Goal: Task Accomplishment & Management: Complete application form

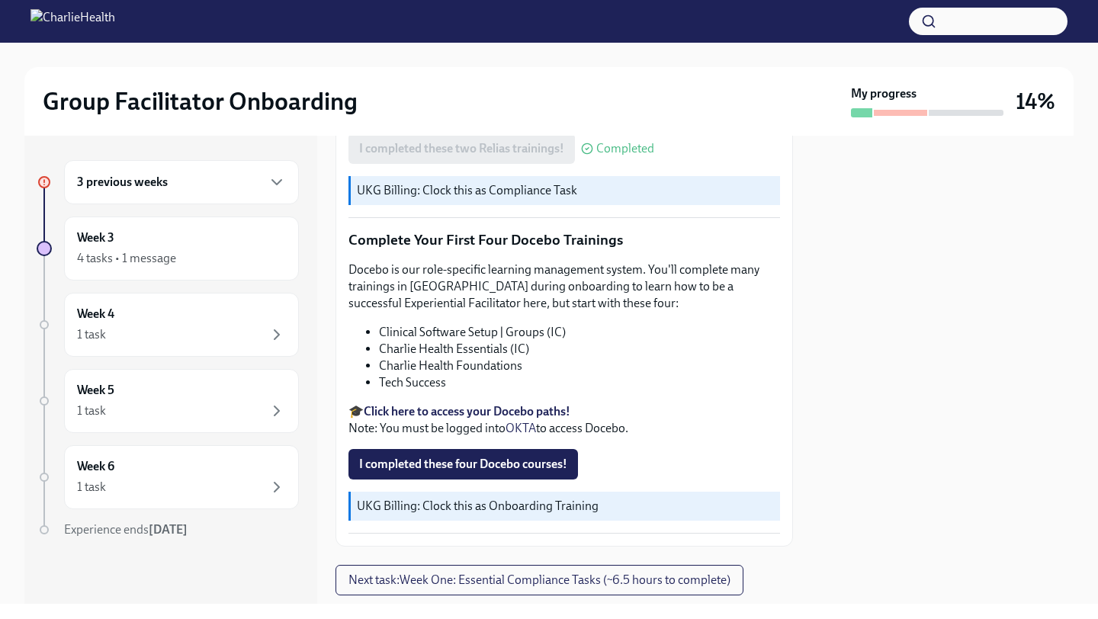
scroll to position [1915, 0]
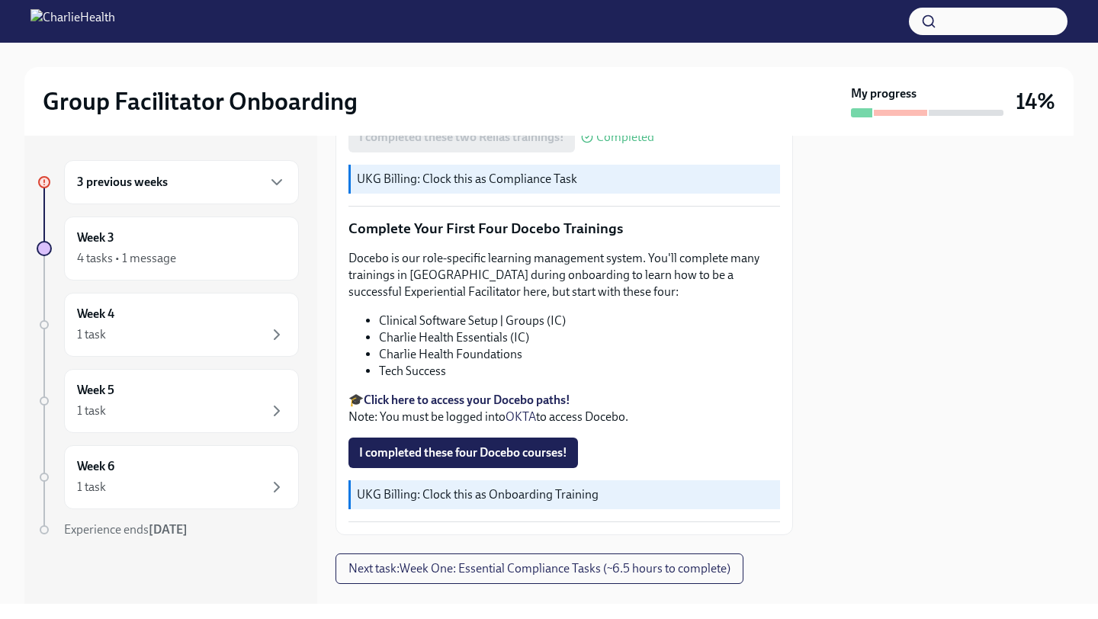
click at [542, 486] on p "UKG Billing: Clock this as Onboarding Training" at bounding box center [565, 494] width 417 height 17
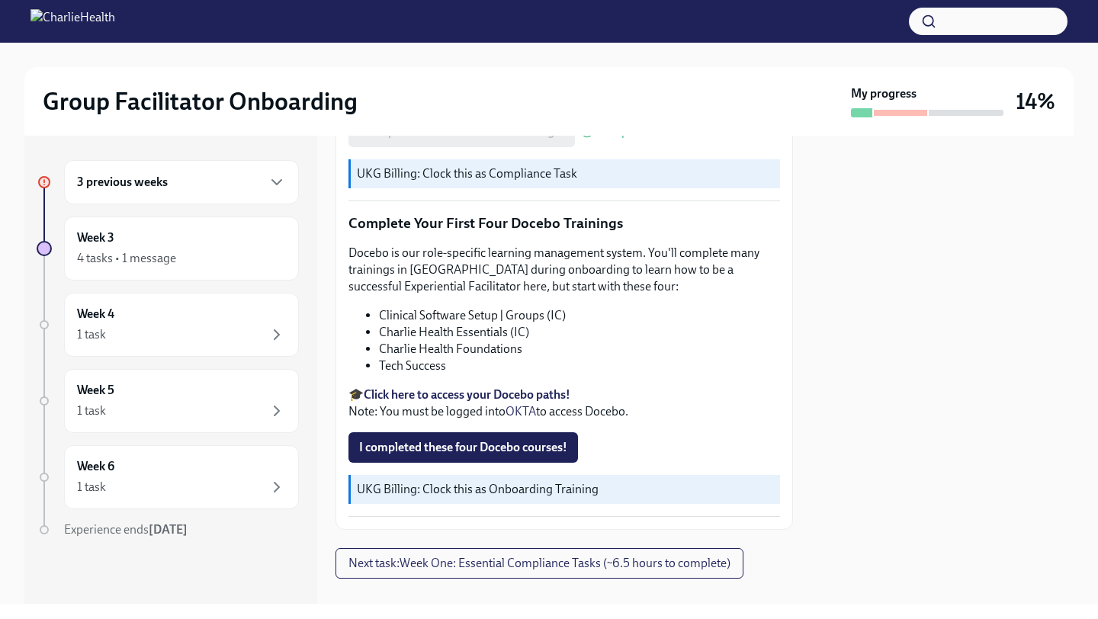
click at [480, 387] on strong "Click here to access your Docebo paths!" at bounding box center [467, 394] width 207 height 14
click at [485, 387] on strong "Click here to access your Docebo paths!" at bounding box center [467, 394] width 207 height 14
click at [475, 432] on button "I completed these four Docebo courses!" at bounding box center [463, 447] width 230 height 30
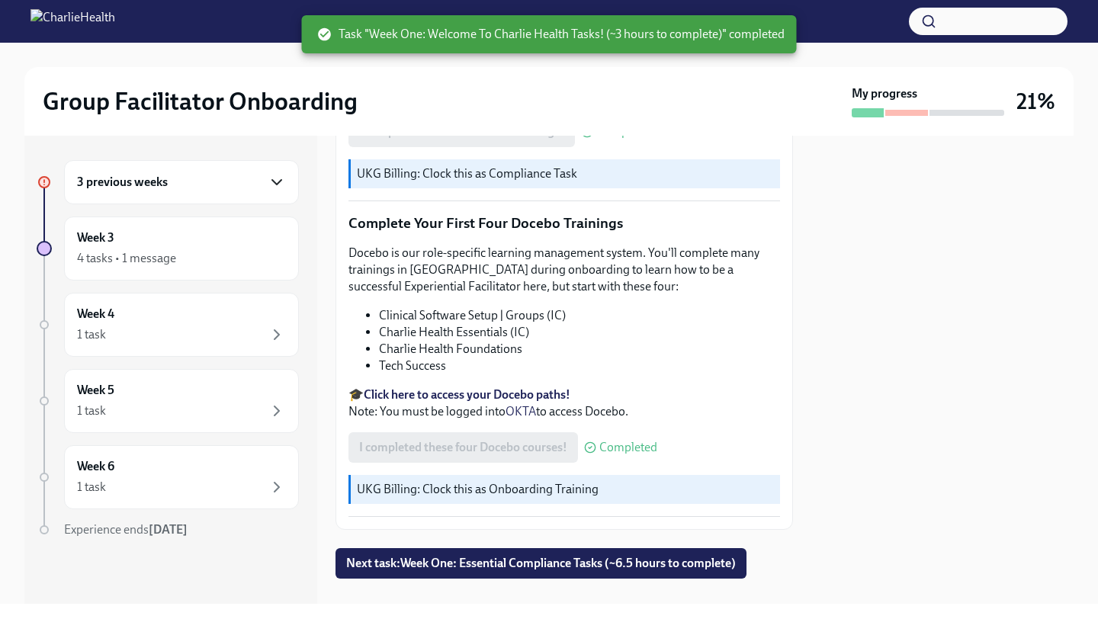
click at [274, 187] on icon "button" at bounding box center [277, 182] width 18 height 18
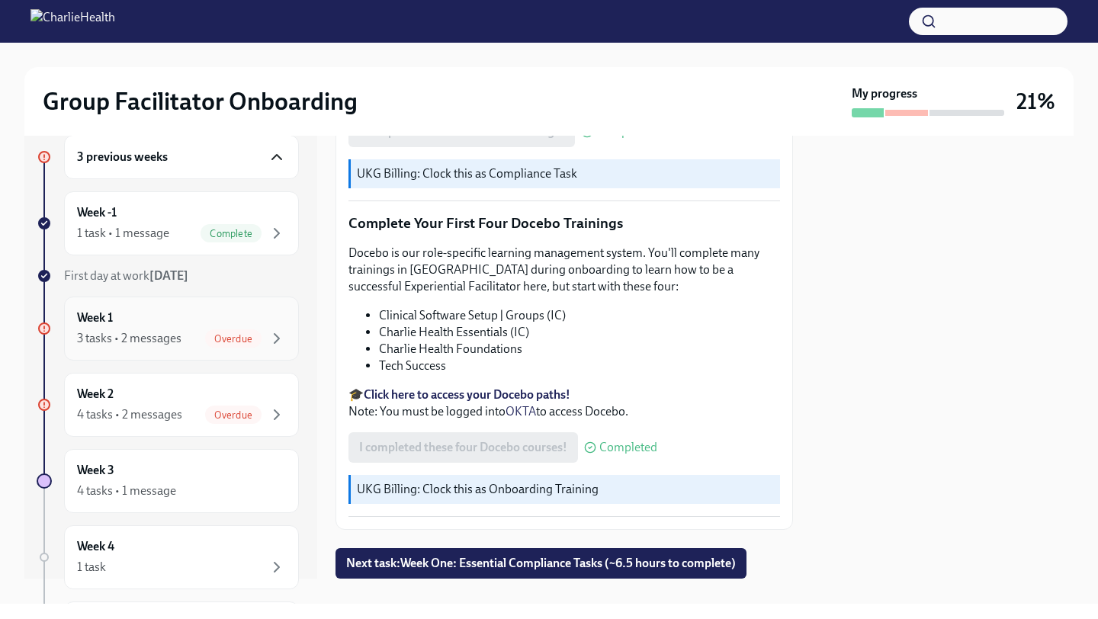
scroll to position [0, 0]
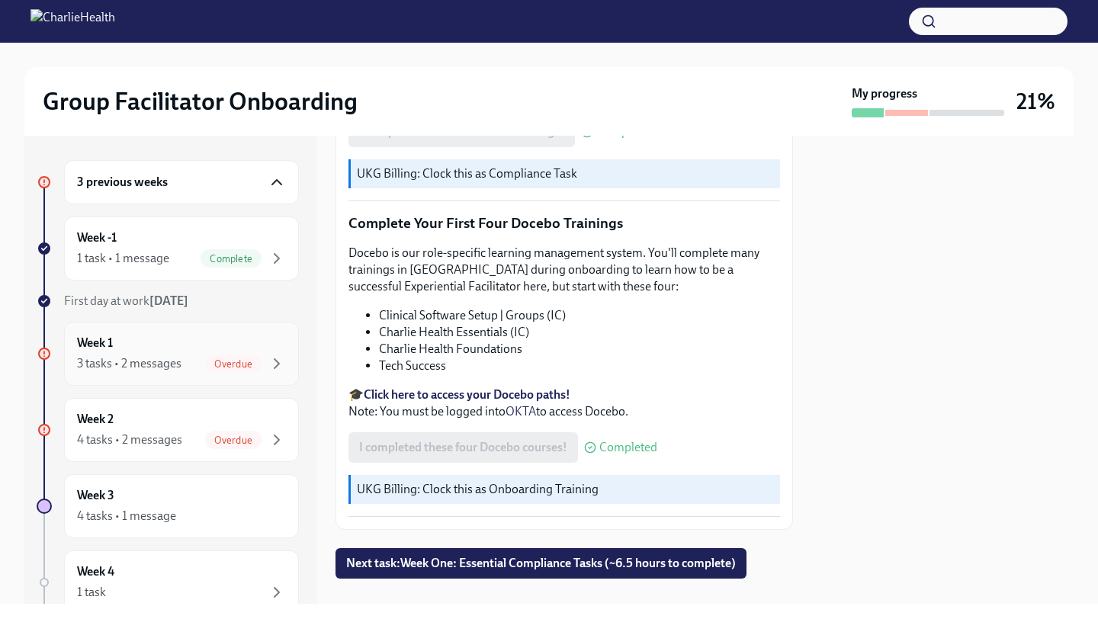
click at [156, 360] on div "3 tasks • 2 messages" at bounding box center [129, 363] width 104 height 17
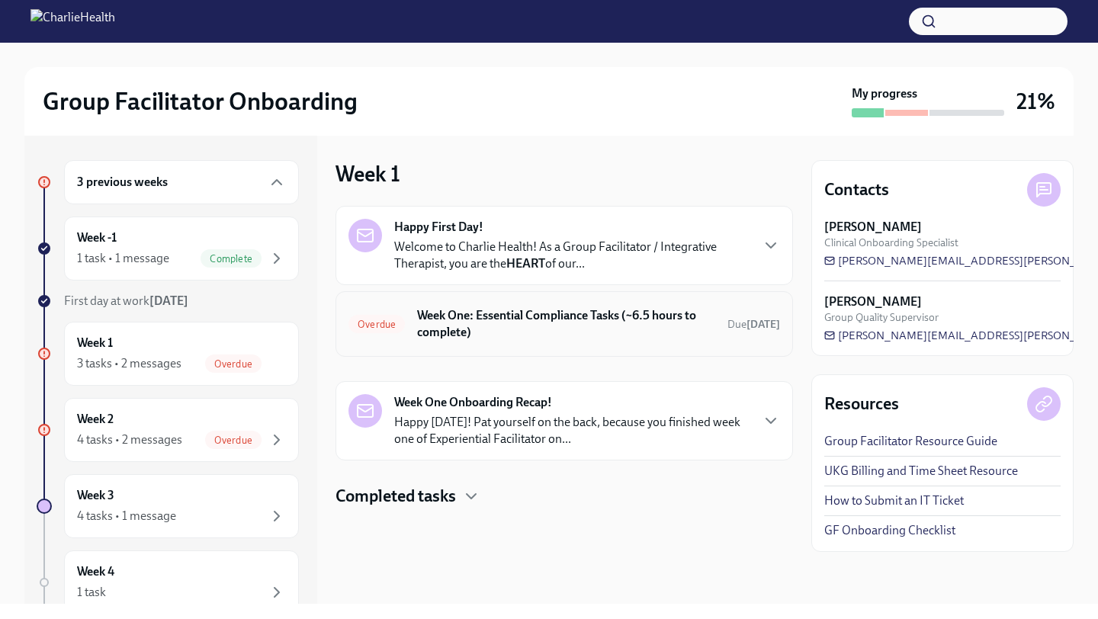
click at [581, 318] on h6 "Week One: Essential Compliance Tasks (~6.5 hours to complete)" at bounding box center [566, 324] width 298 height 34
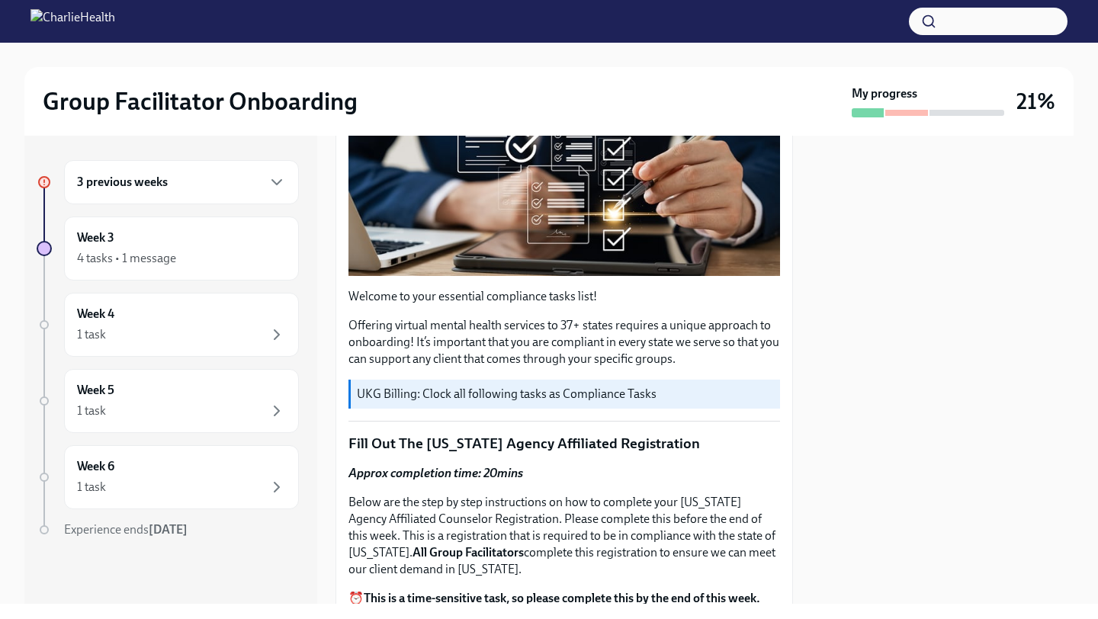
scroll to position [525, 0]
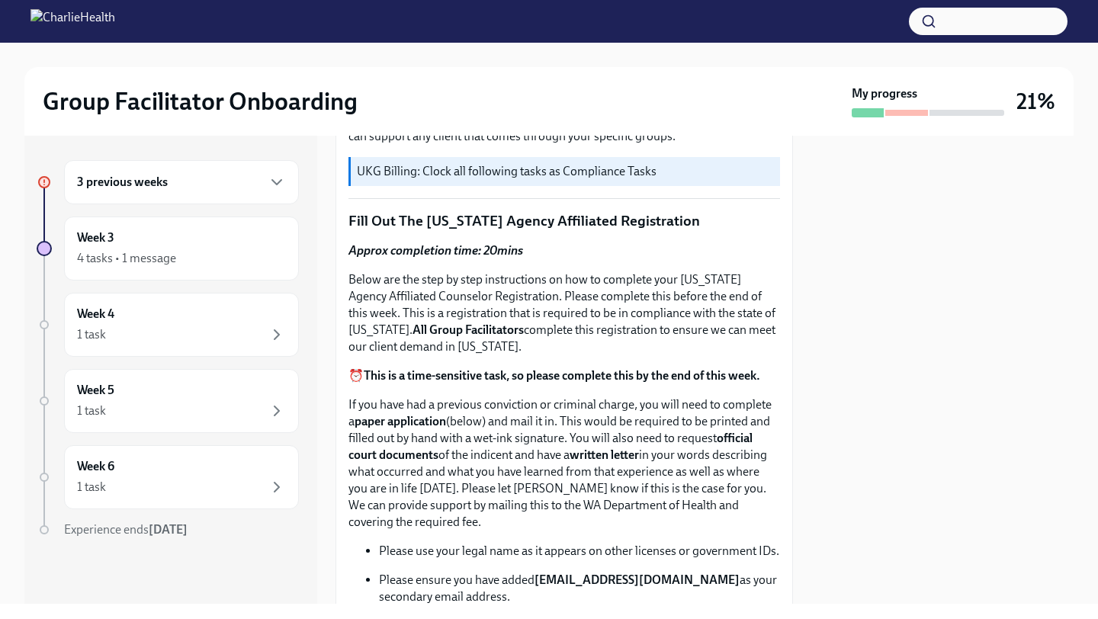
click at [602, 372] on strong "This is a time-sensitive task, so please complete this by the end of this week." at bounding box center [562, 375] width 396 height 14
click at [489, 328] on strong "All Group Facilitators" at bounding box center [467, 330] width 111 height 14
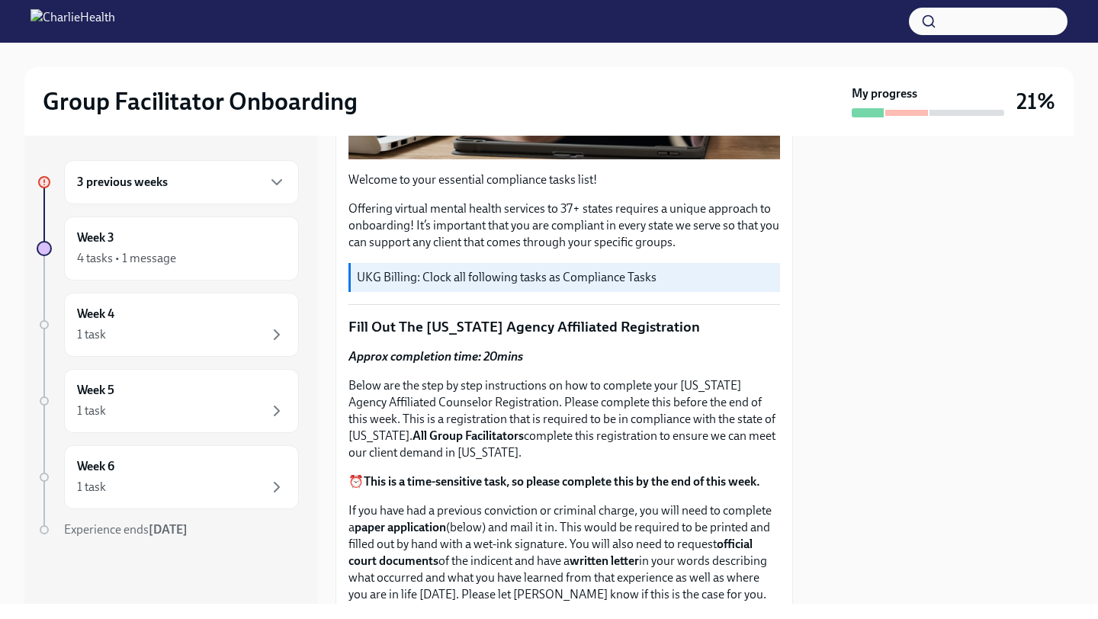
scroll to position [422, 0]
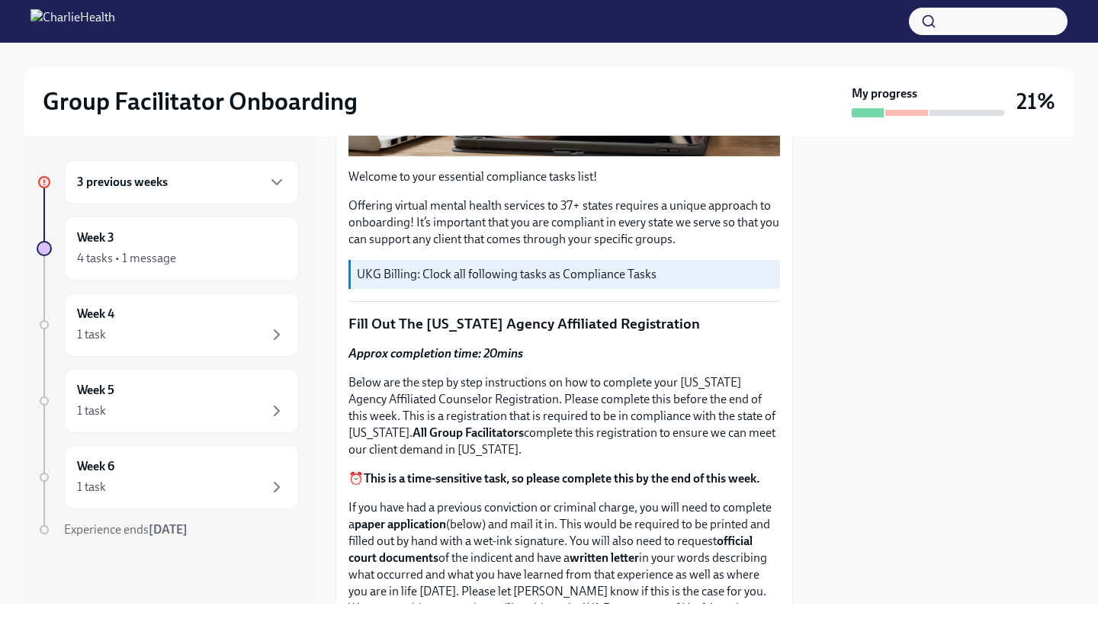
click at [506, 432] on strong "All Group Facilitators" at bounding box center [467, 432] width 111 height 14
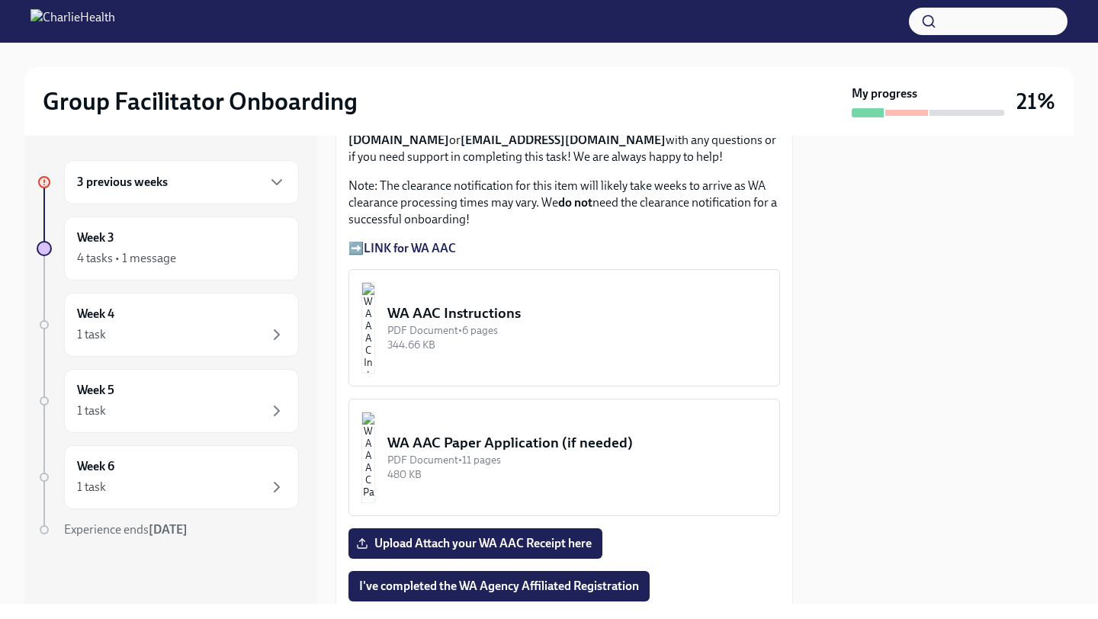
scroll to position [1296, 0]
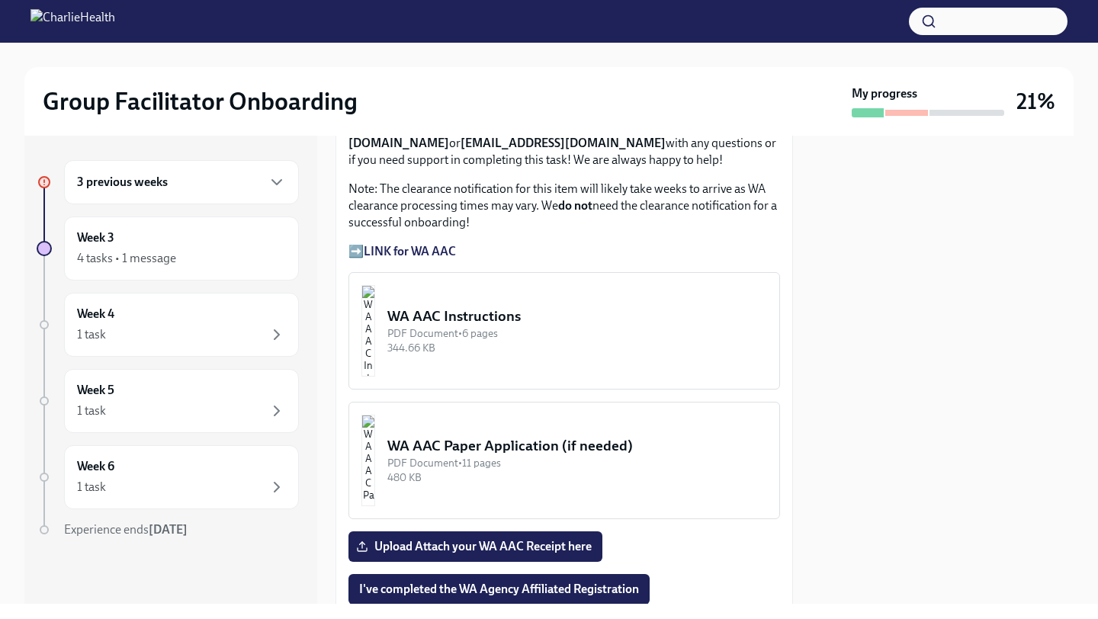
click at [551, 326] on div "WA AAC Instructions" at bounding box center [577, 317] width 380 height 20
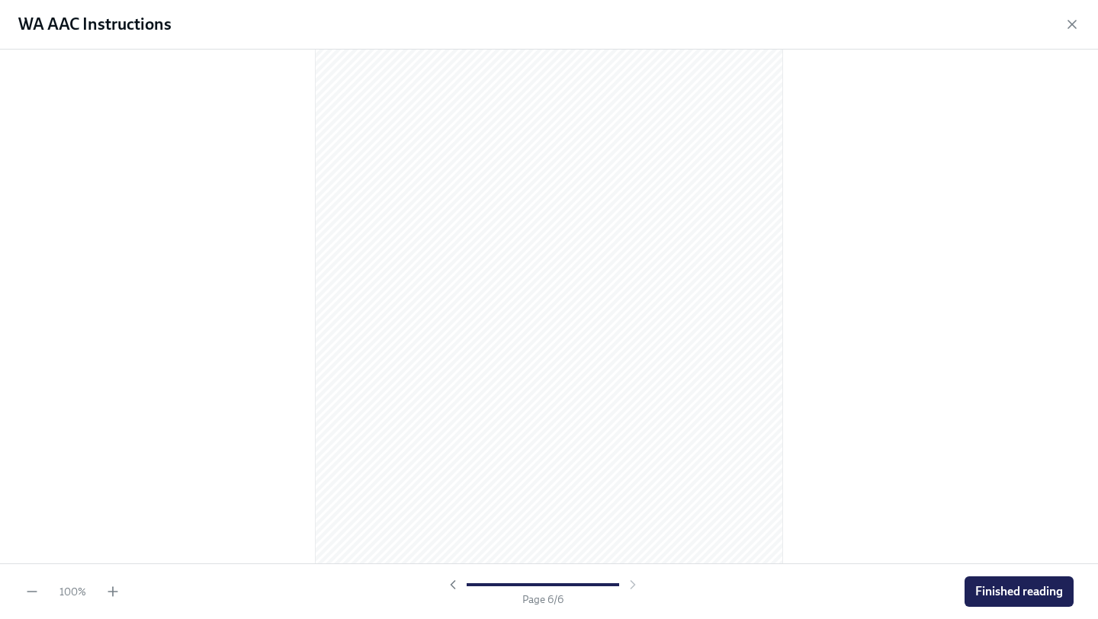
scroll to position [3204, 0]
click at [1040, 595] on span "Finished reading" at bounding box center [1019, 591] width 88 height 15
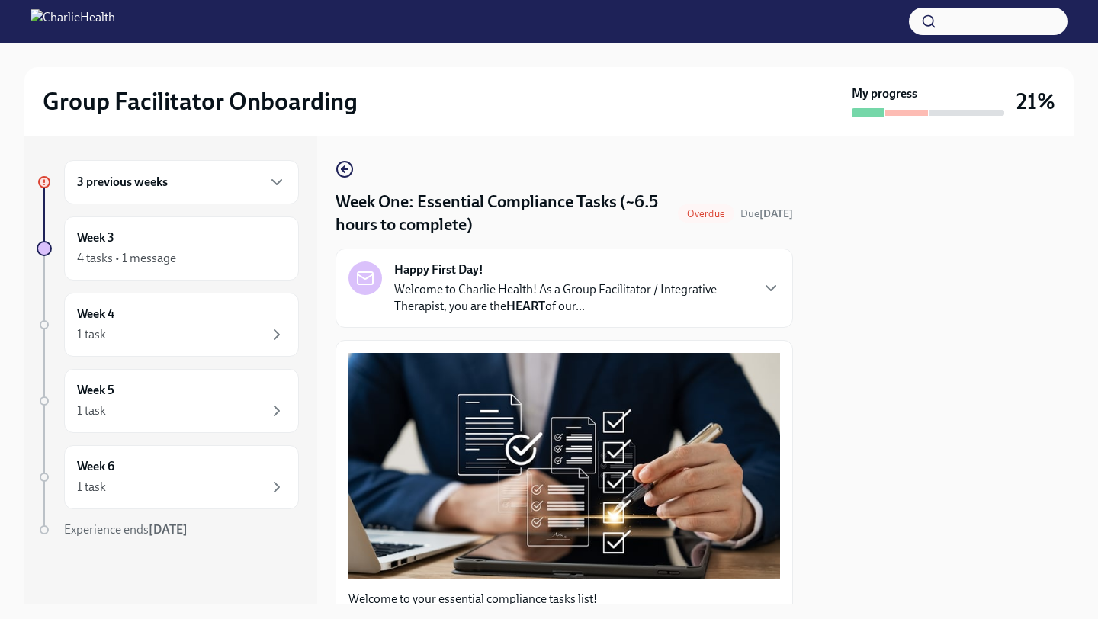
click at [781, 159] on div "Week One: Essential Compliance Tasks (~6.5 hours to complete) Overdue Due [DATE…" at bounding box center [563, 370] width 457 height 468
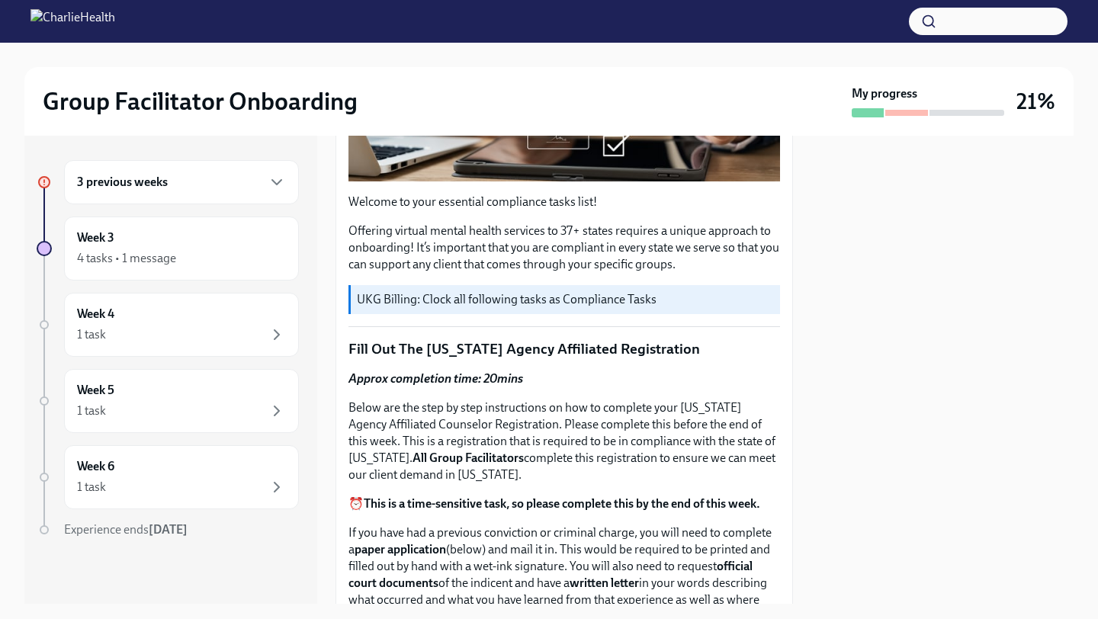
scroll to position [0, 0]
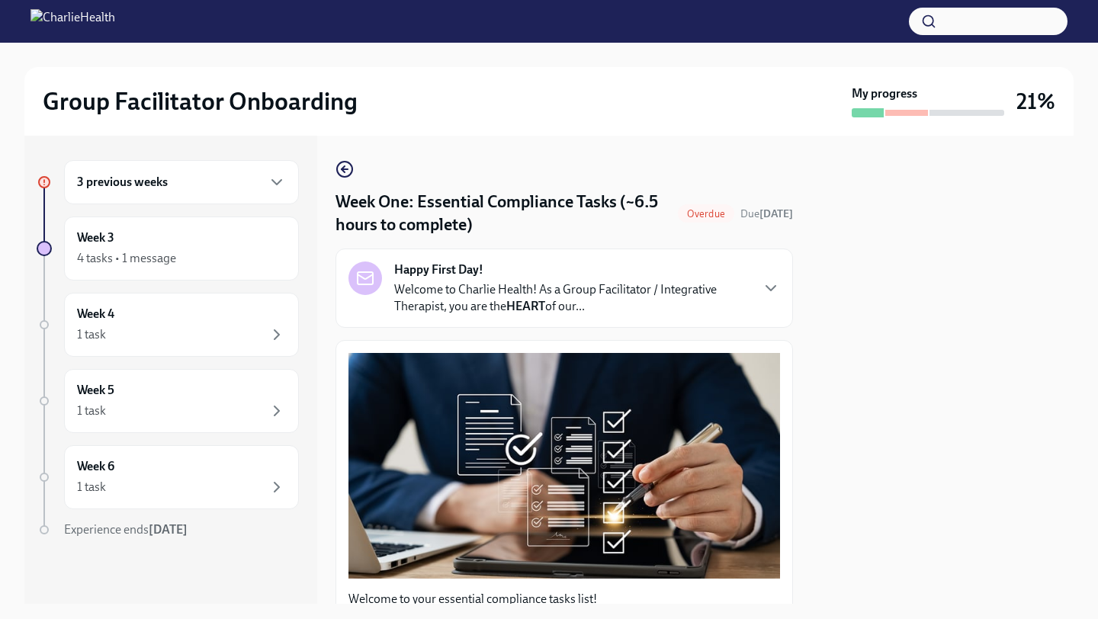
click at [143, 184] on h6 "3 previous weeks" at bounding box center [122, 182] width 91 height 17
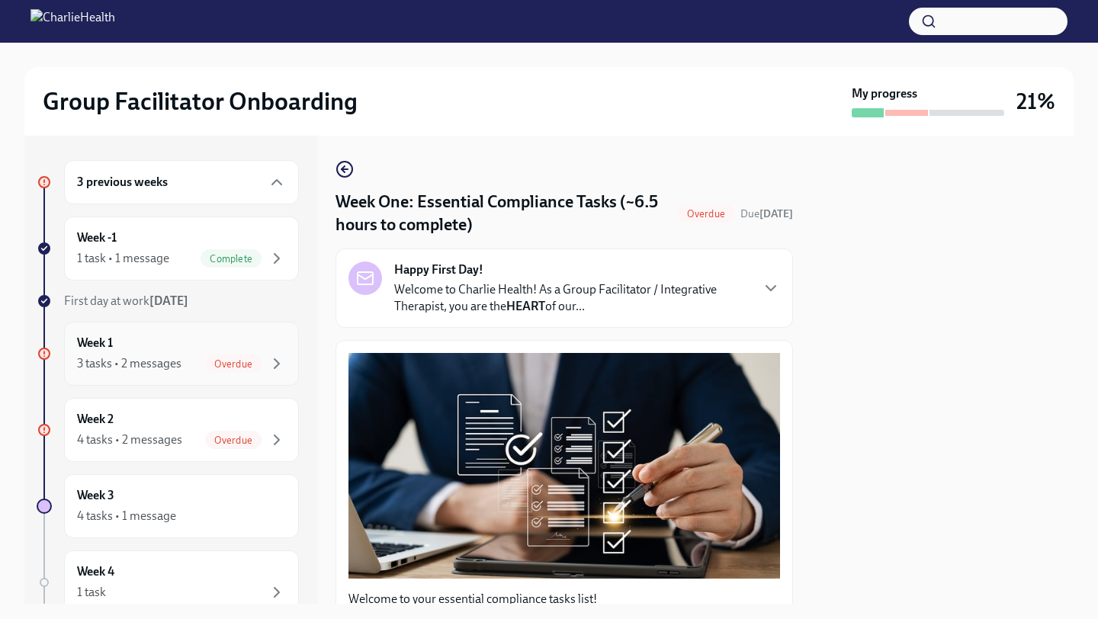
click at [172, 362] on div "3 tasks • 2 messages" at bounding box center [129, 363] width 104 height 17
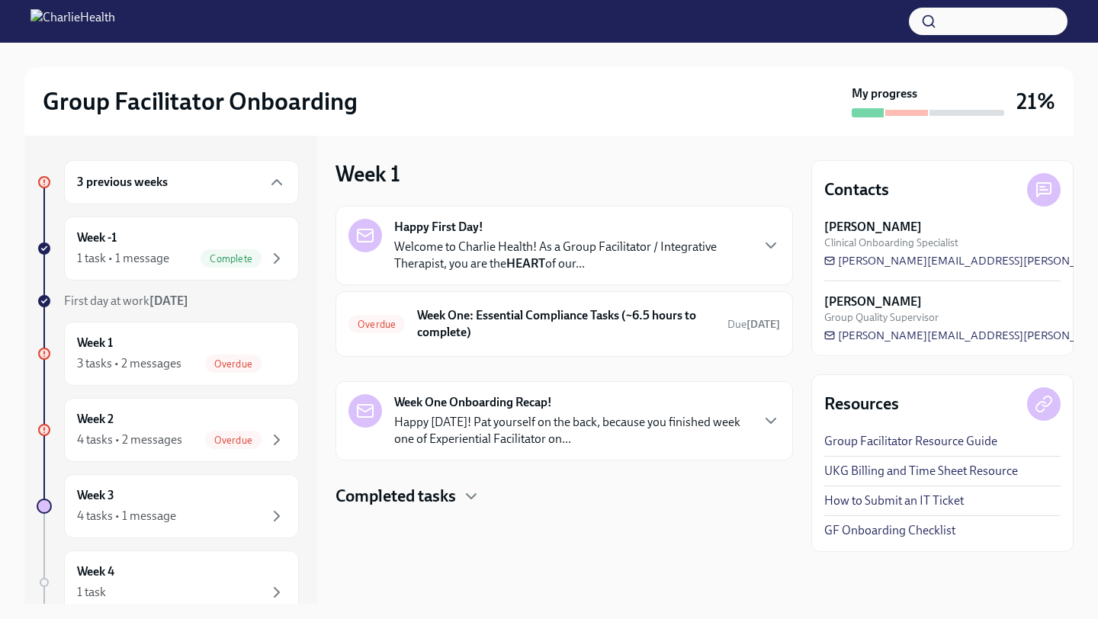
click at [570, 226] on div "Happy First Day! Welcome to Charlie Health! As a Group Facilitator / Integrativ…" at bounding box center [571, 245] width 355 height 53
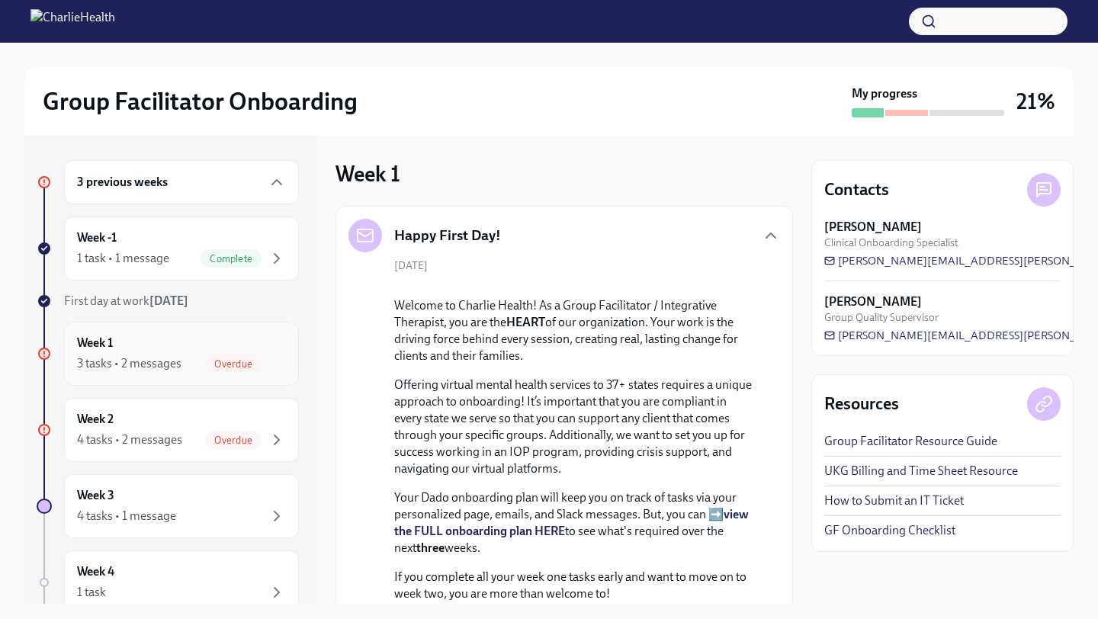
click at [188, 355] on div "3 tasks • 2 messages Overdue" at bounding box center [181, 364] width 209 height 18
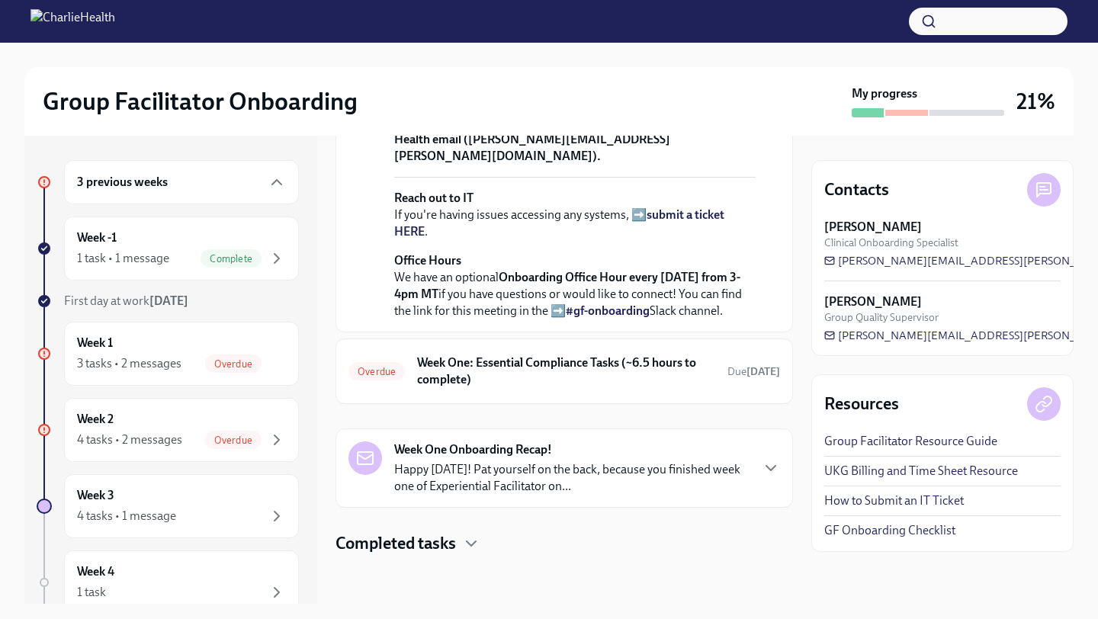
scroll to position [647, 0]
click at [481, 363] on h6 "Week One: Essential Compliance Tasks (~6.5 hours to complete)" at bounding box center [566, 372] width 298 height 34
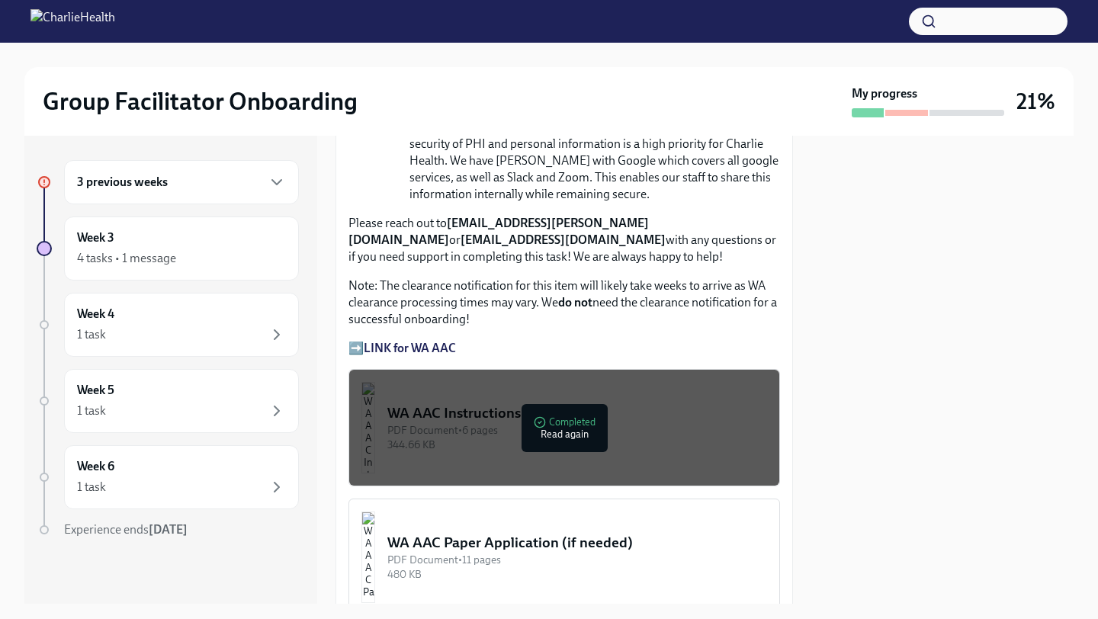
scroll to position [1202, 0]
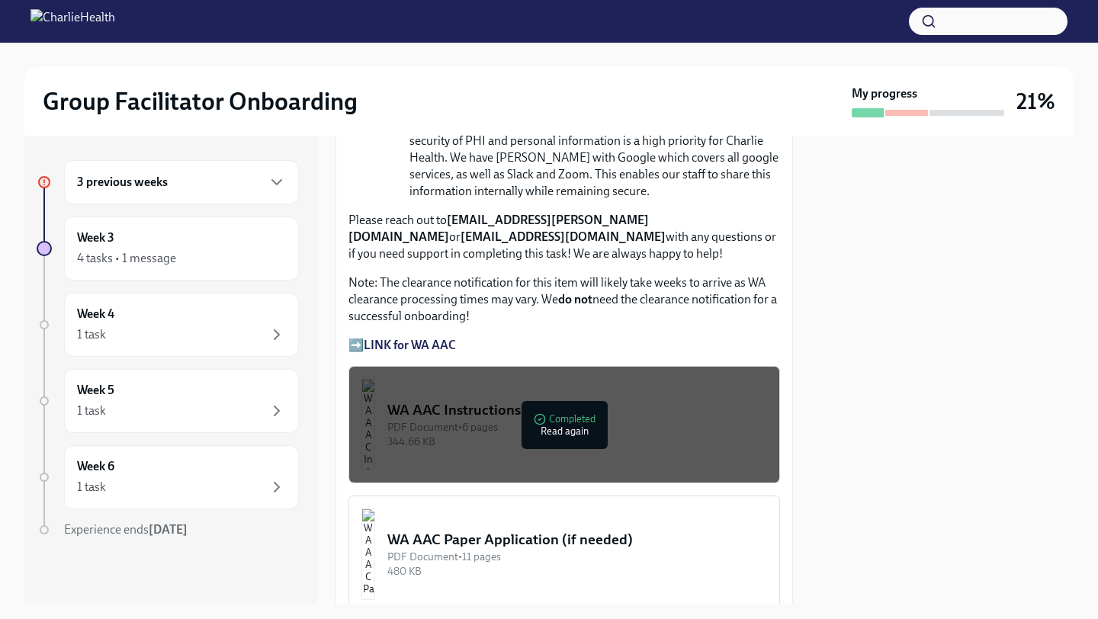
click at [368, 352] on strong "LINK for WA AAC" at bounding box center [410, 345] width 92 height 14
click at [432, 352] on strong "LINK for WA AAC" at bounding box center [410, 345] width 92 height 14
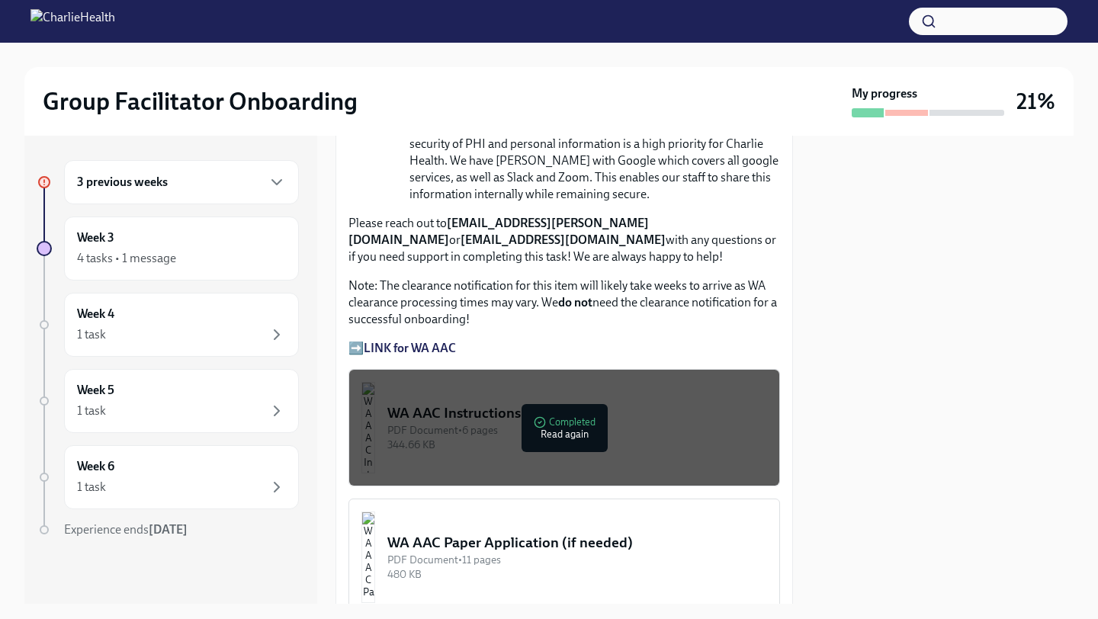
scroll to position [1192, 0]
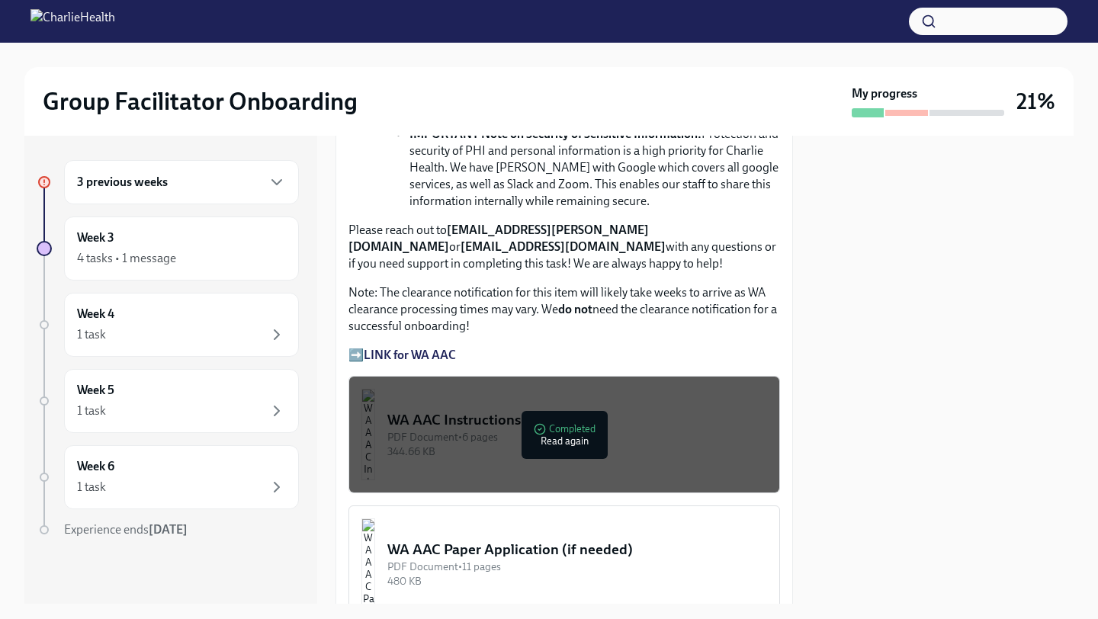
click at [407, 362] on strong "LINK for WA AAC" at bounding box center [410, 355] width 92 height 14
click at [541, 445] on div "PDF Document • 6 pages" at bounding box center [577, 437] width 380 height 14
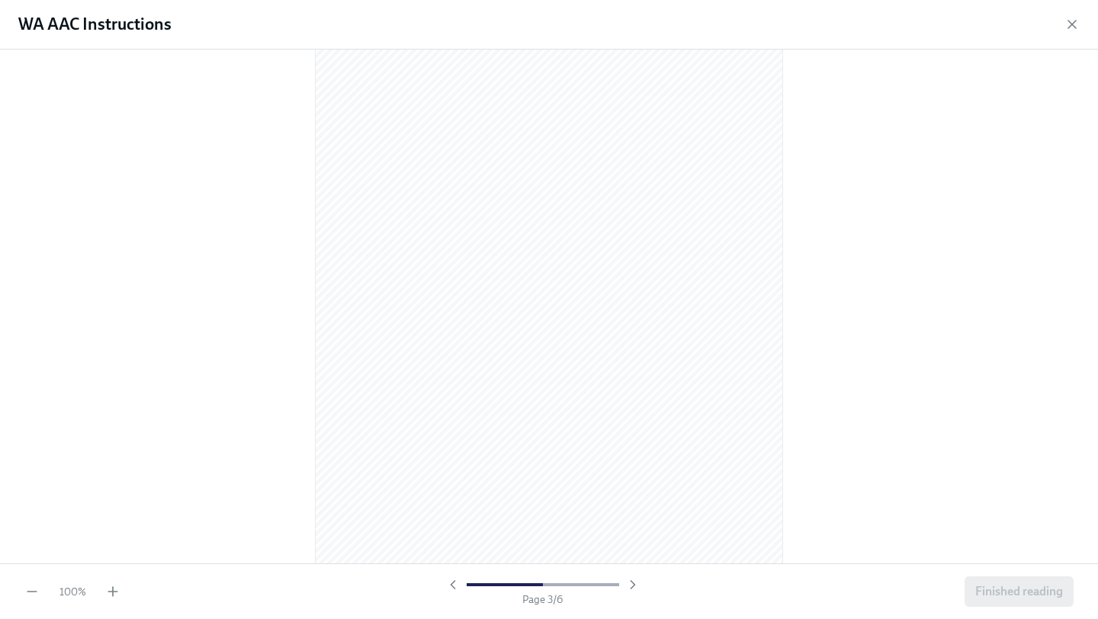
scroll to position [0, 0]
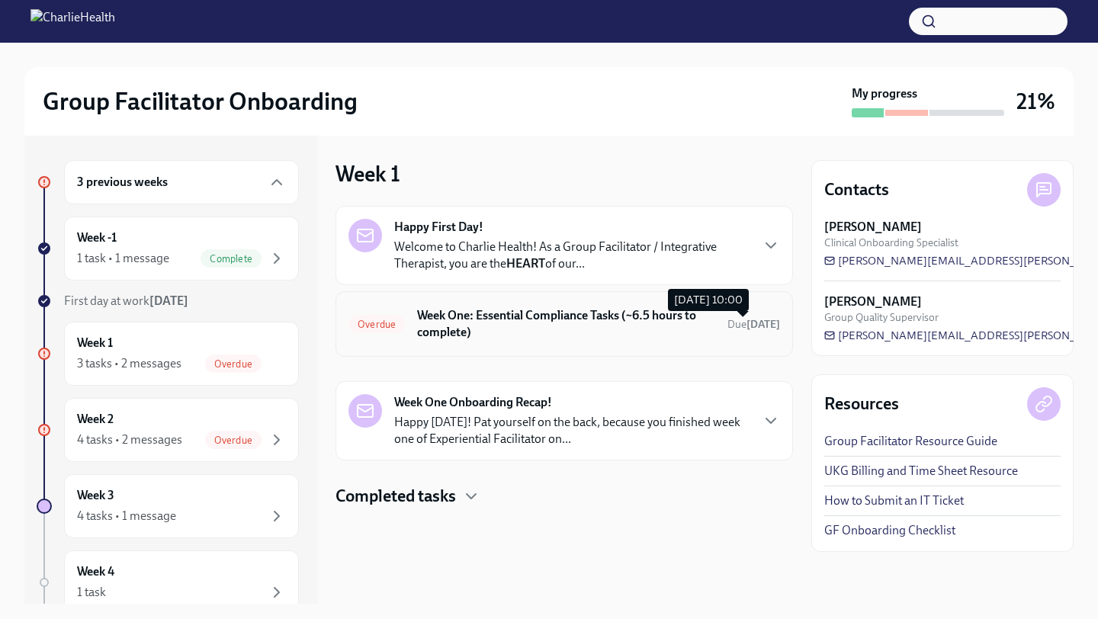
click at [746, 326] on strong "[DATE]" at bounding box center [763, 324] width 34 height 13
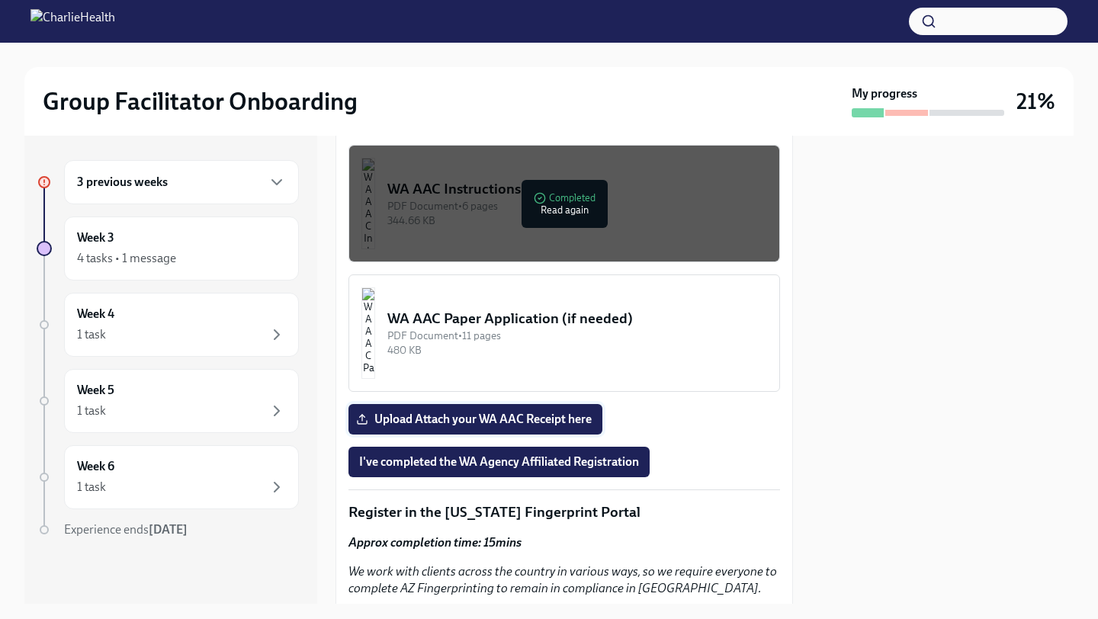
scroll to position [1287, 0]
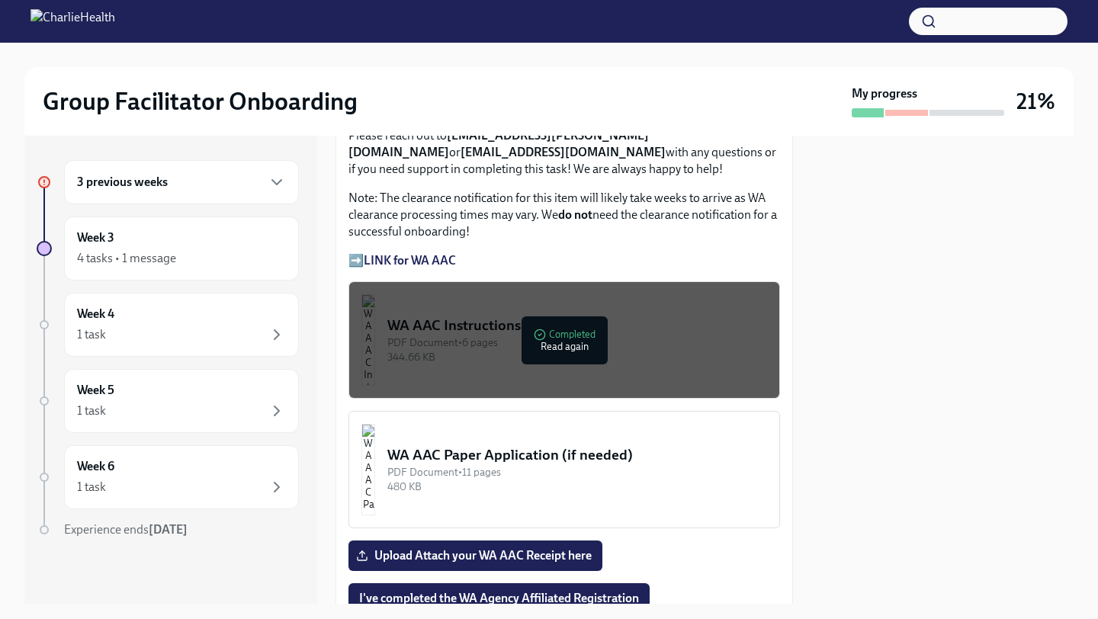
click at [360, 269] on p "➡️ LINK for WA AAC" at bounding box center [564, 260] width 432 height 17
click at [387, 268] on strong "LINK for WA AAC" at bounding box center [410, 260] width 92 height 14
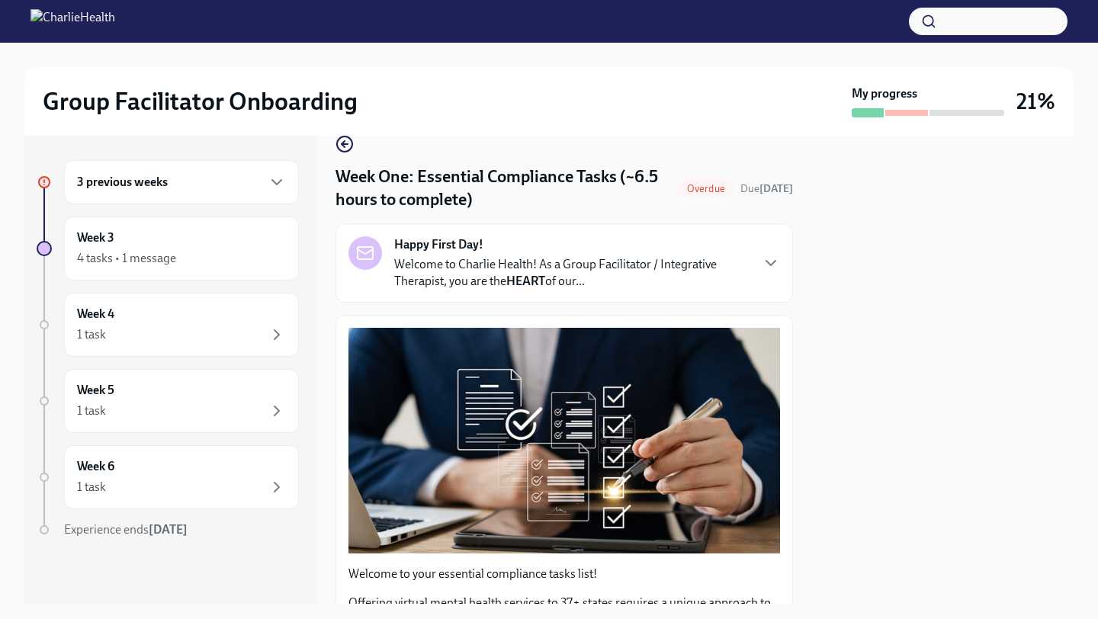
scroll to position [0, 0]
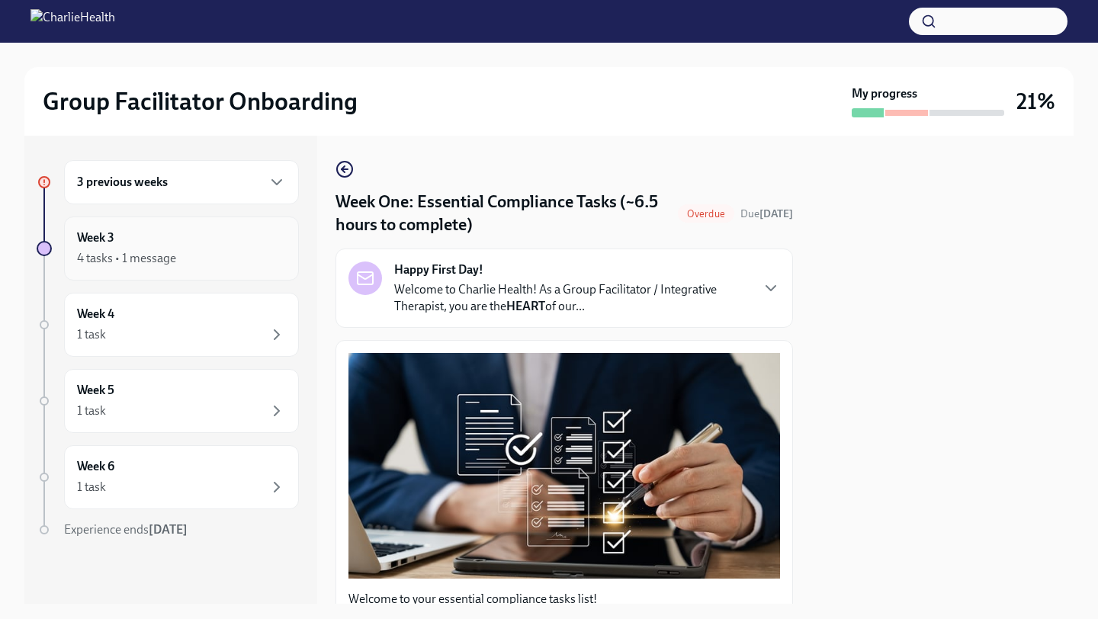
click at [186, 261] on div "4 tasks • 1 message" at bounding box center [181, 258] width 209 height 18
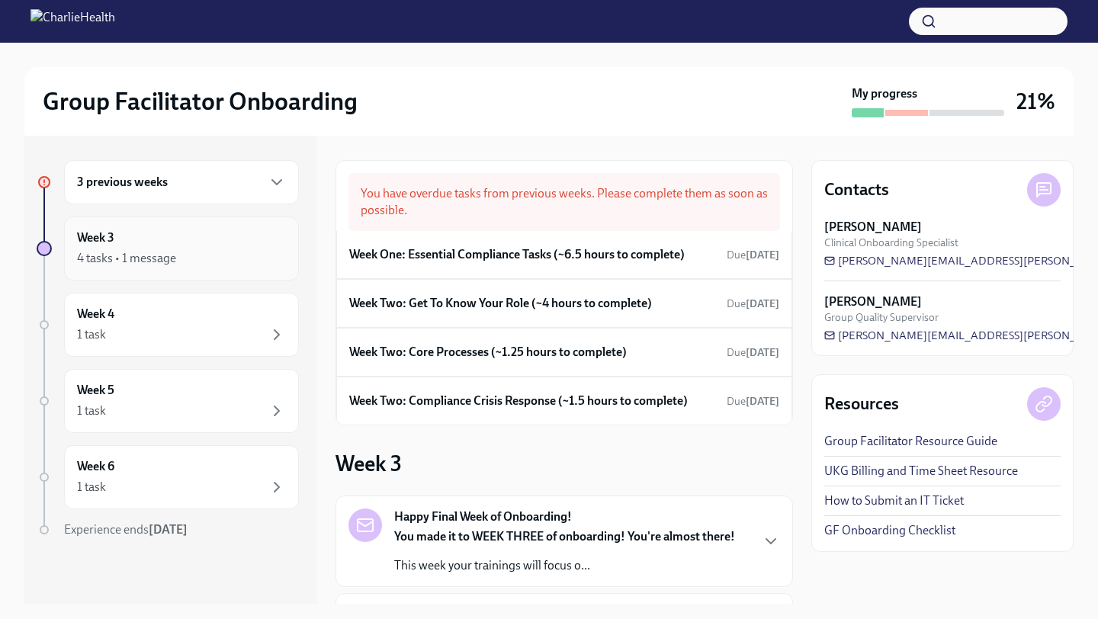
click at [144, 254] on div "4 tasks • 1 message" at bounding box center [126, 258] width 99 height 17
click at [164, 173] on div "3 previous weeks" at bounding box center [181, 182] width 209 height 18
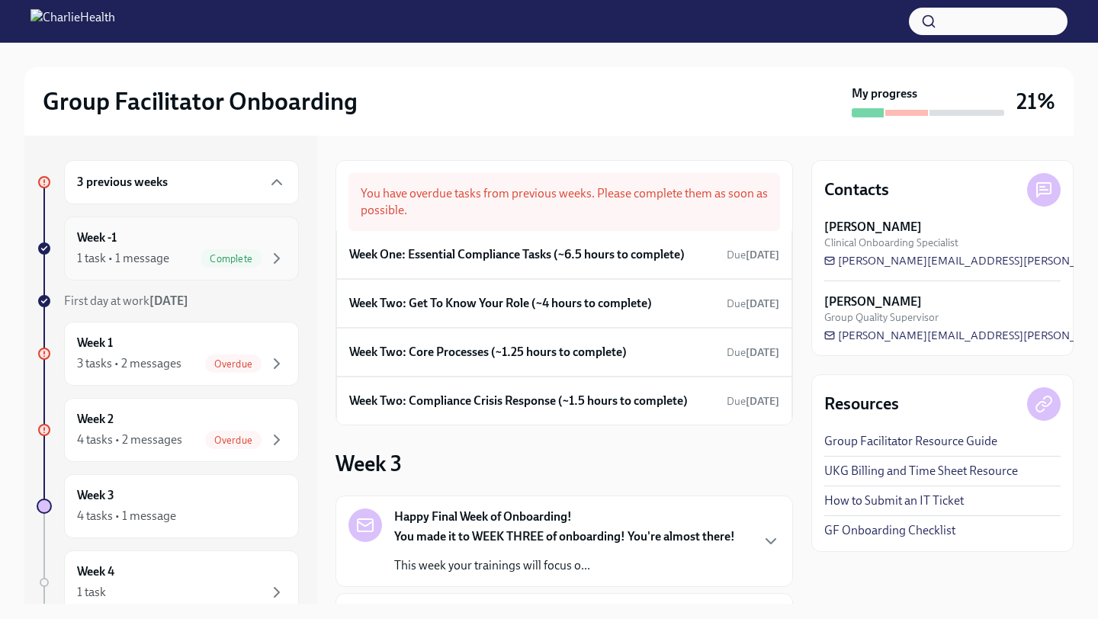
click at [162, 260] on div "1 task • 1 message" at bounding box center [123, 258] width 92 height 17
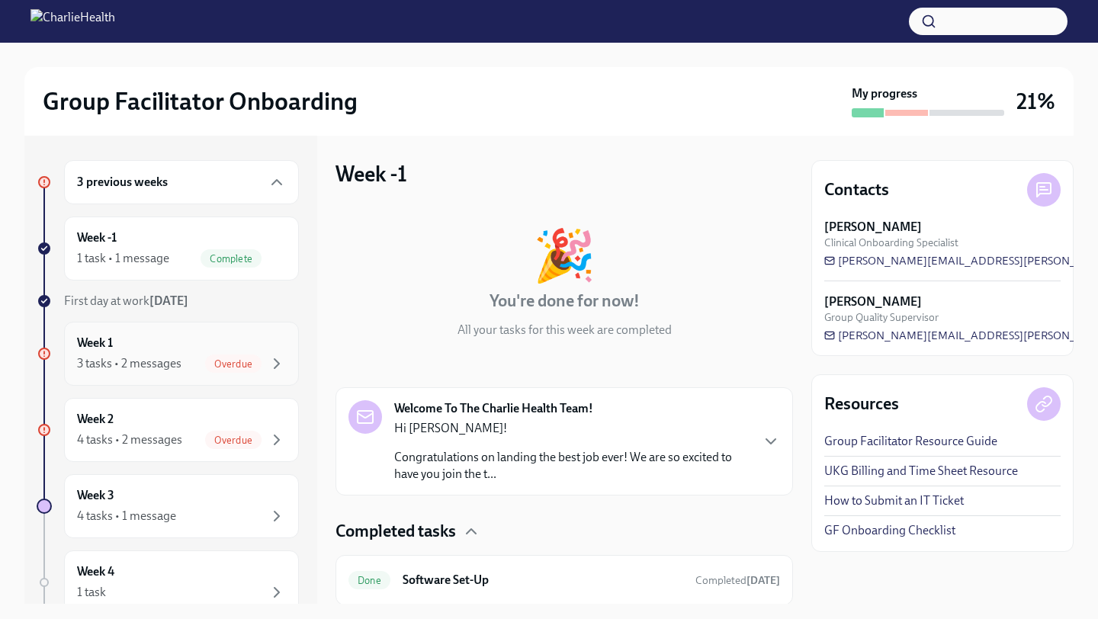
click at [171, 362] on div "3 tasks • 2 messages" at bounding box center [129, 363] width 104 height 17
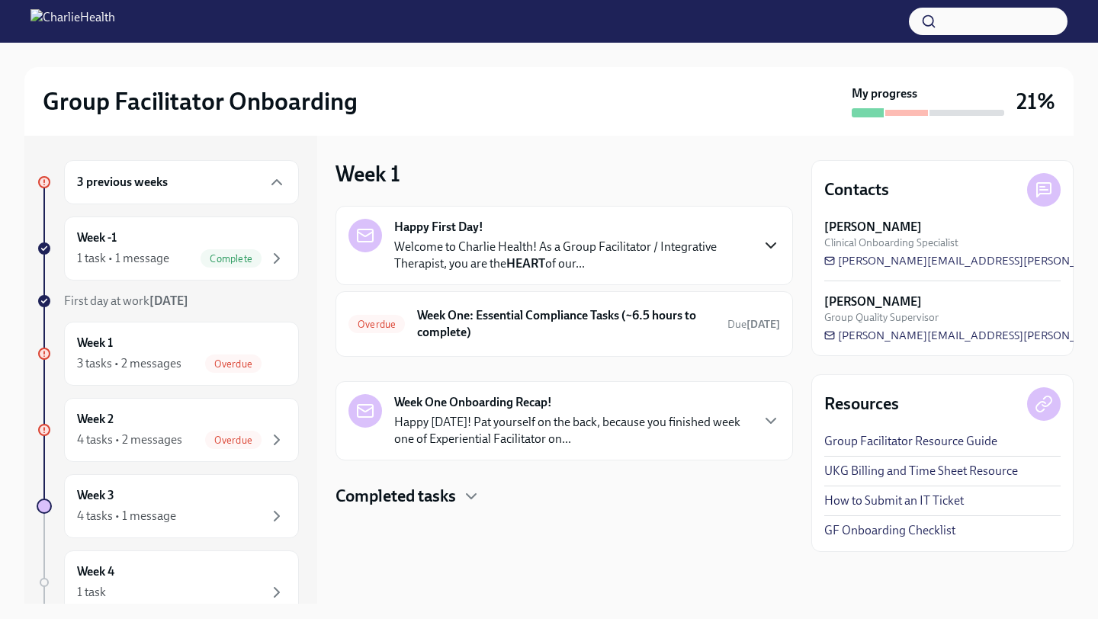
click at [767, 249] on icon "button" at bounding box center [771, 245] width 18 height 18
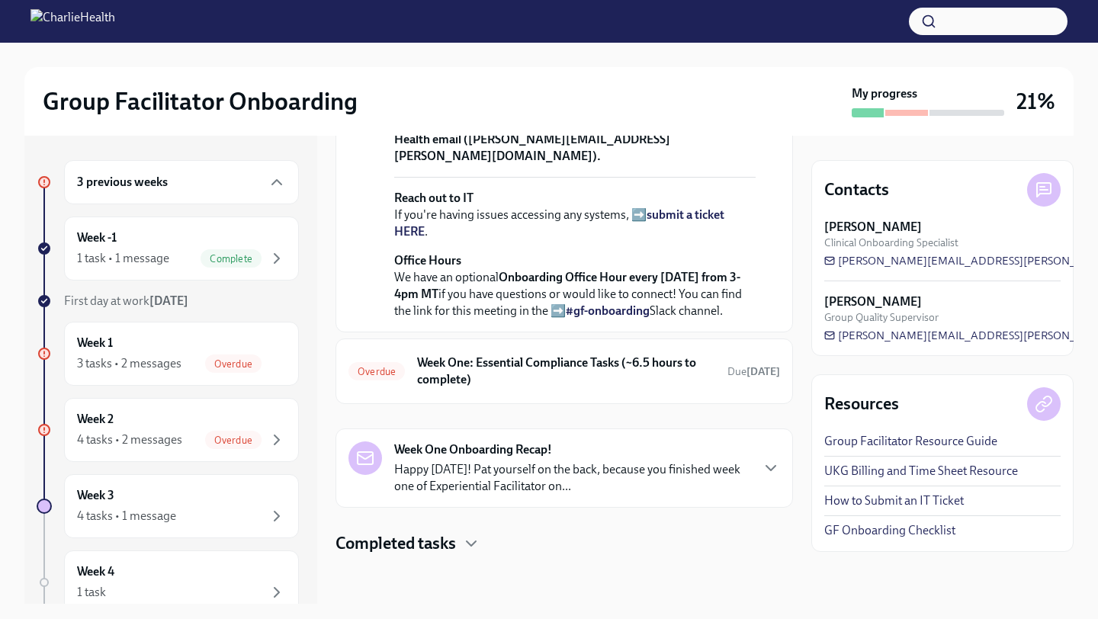
scroll to position [647, 0]
click at [514, 371] on h6 "Week One: Essential Compliance Tasks (~6.5 hours to complete)" at bounding box center [566, 372] width 298 height 34
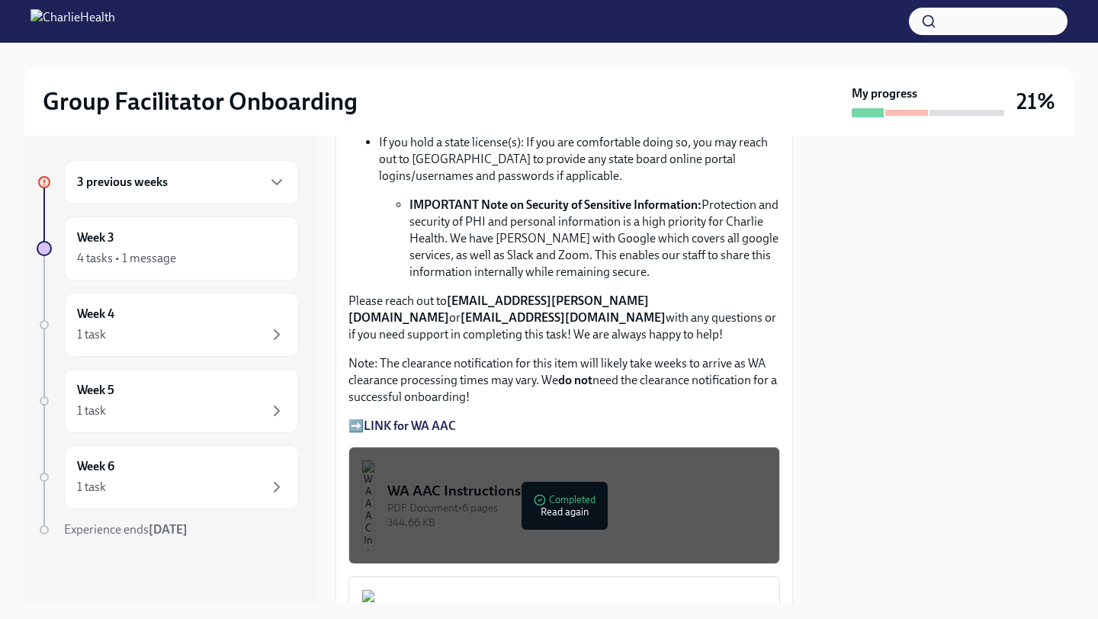
scroll to position [1125, 0]
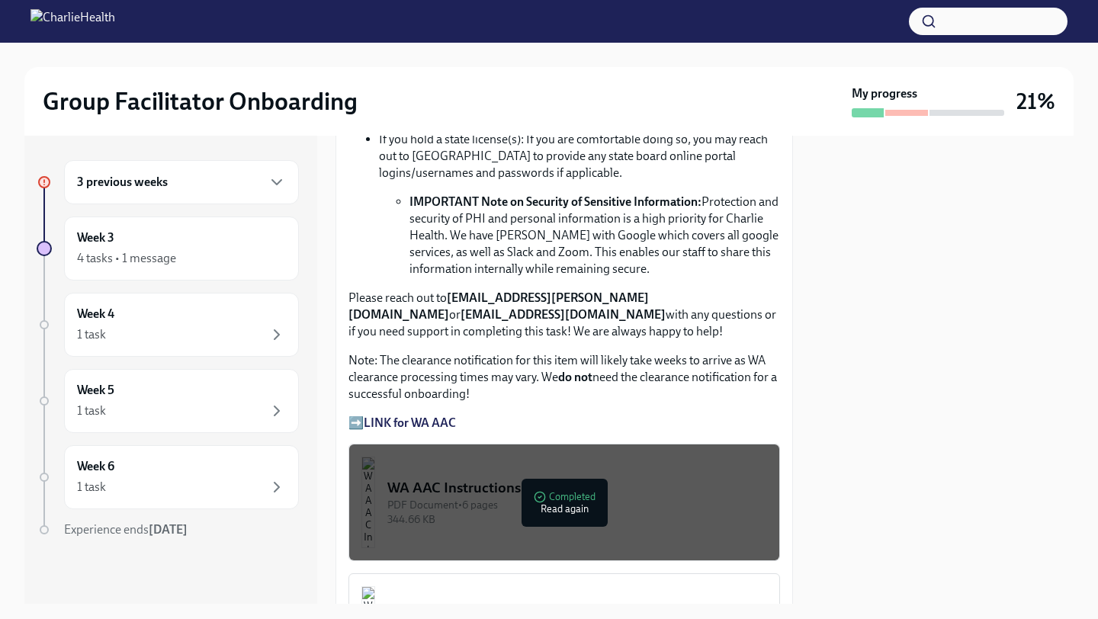
click at [573, 307] on strong "[EMAIL_ADDRESS][PERSON_NAME][DOMAIN_NAME]" at bounding box center [498, 305] width 300 height 31
drag, startPoint x: 643, startPoint y: 310, endPoint x: 448, endPoint y: 313, distance: 194.4
click at [448, 313] on p "Please reach out to [EMAIL_ADDRESS][PERSON_NAME][DOMAIN_NAME] or [EMAIL_ADDRESS…" at bounding box center [564, 315] width 432 height 50
click at [470, 312] on strong "[EMAIL_ADDRESS][PERSON_NAME][DOMAIN_NAME]" at bounding box center [498, 305] width 300 height 31
click at [212, 204] on div "3 previous weeks Week 3 4 tasks • 1 message Week 4 1 task Week 5 1 task Week 6 …" at bounding box center [168, 379] width 262 height 439
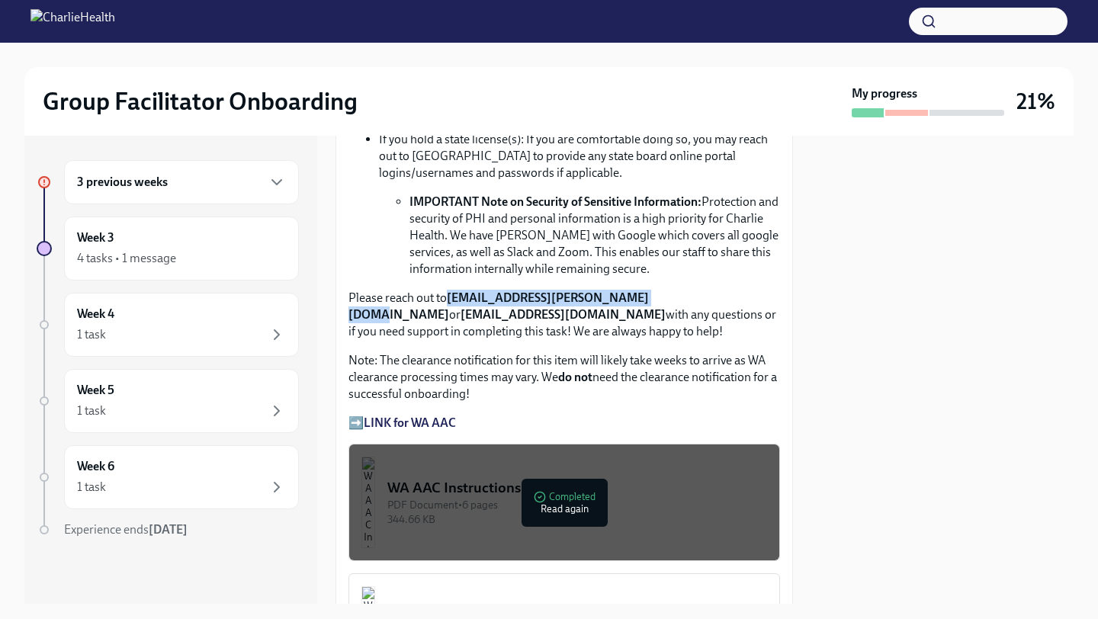
drag, startPoint x: 643, startPoint y: 313, endPoint x: 449, endPoint y: 308, distance: 193.7
click at [449, 308] on p "Please reach out to [EMAIL_ADDRESS][PERSON_NAME][DOMAIN_NAME] or [EMAIL_ADDRESS…" at bounding box center [564, 315] width 432 height 50
copy strong "[EMAIL_ADDRESS][PERSON_NAME][DOMAIN_NAME]"
click at [500, 340] on p "Please reach out to [EMAIL_ADDRESS][PERSON_NAME][DOMAIN_NAME] or [EMAIL_ADDRESS…" at bounding box center [564, 315] width 432 height 50
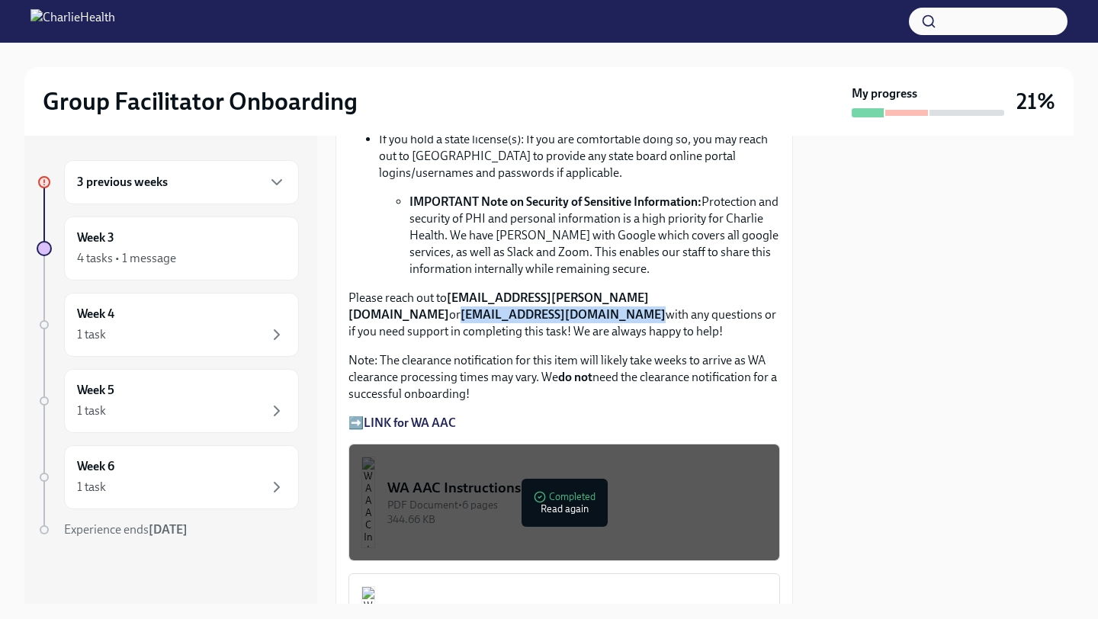
drag, startPoint x: 517, startPoint y: 330, endPoint x: 346, endPoint y: 326, distance: 170.9
copy strong "[EMAIL_ADDRESS][DOMAIN_NAME]"
drag, startPoint x: 455, startPoint y: 433, endPoint x: 358, endPoint y: 435, distance: 97.6
click at [358, 432] on p "➡️ LINK for WA AAC" at bounding box center [564, 423] width 432 height 17
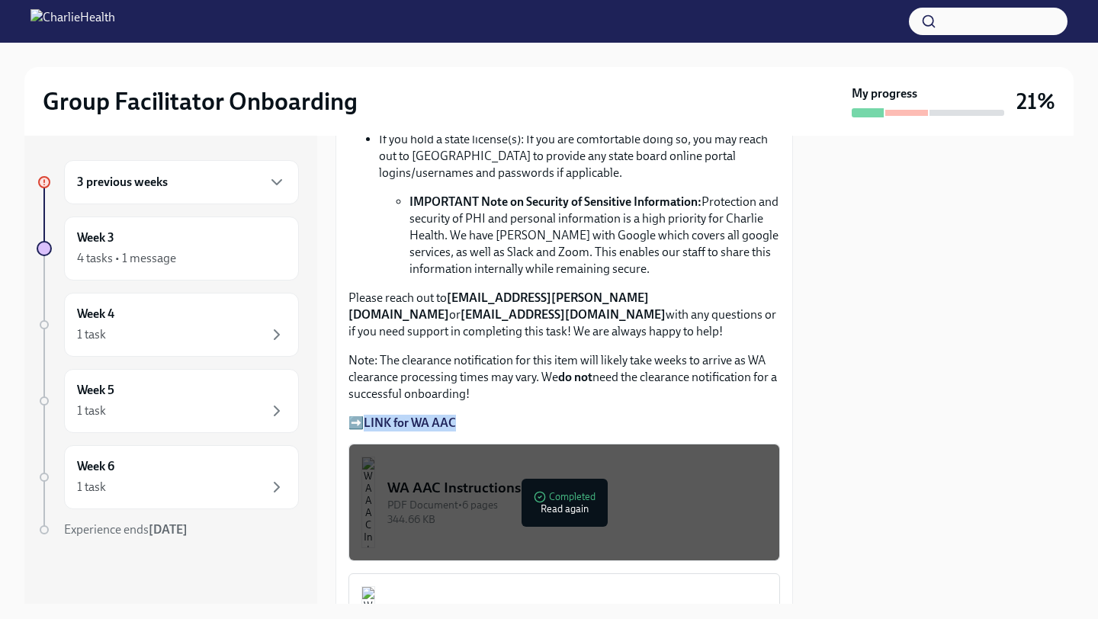
copy p "LINK for WA AAC"
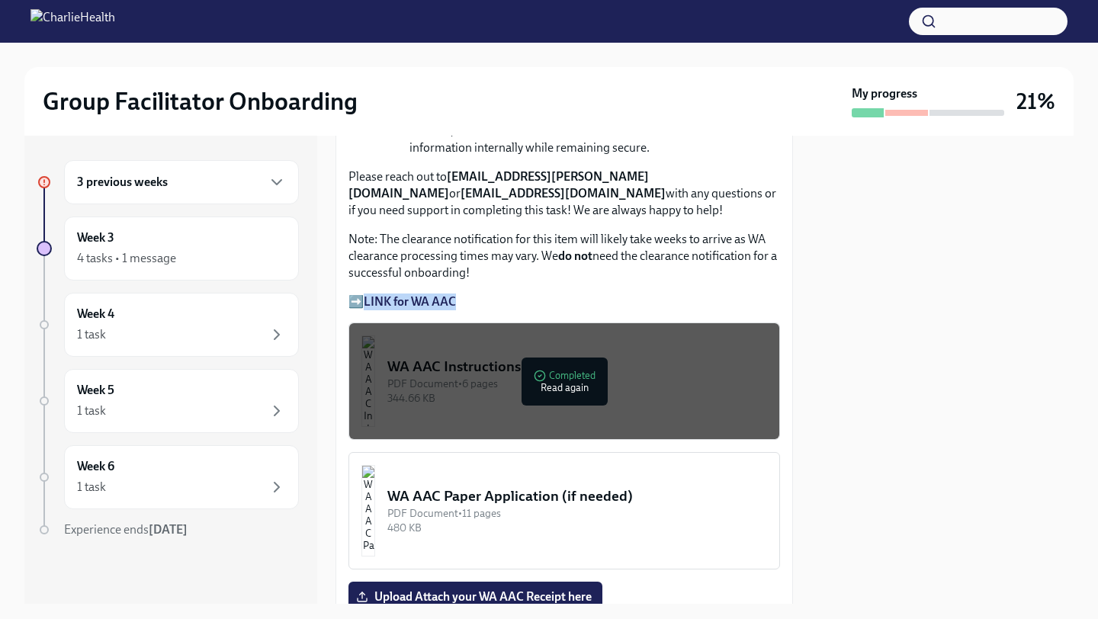
click at [421, 309] on strong "LINK for WA AAC" at bounding box center [410, 301] width 92 height 14
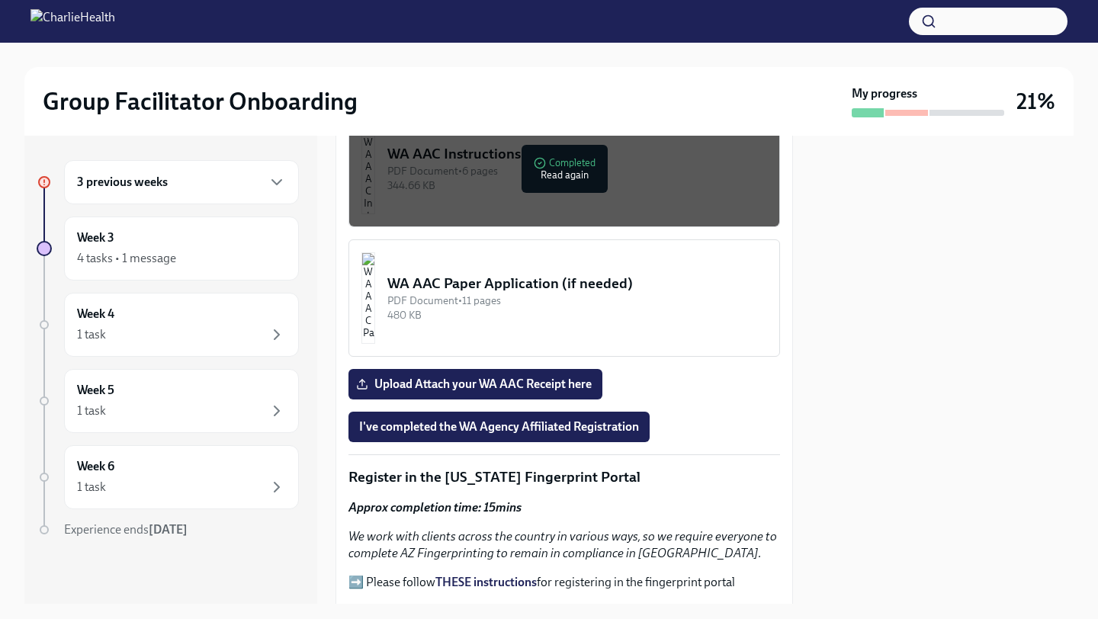
scroll to position [1772, 0]
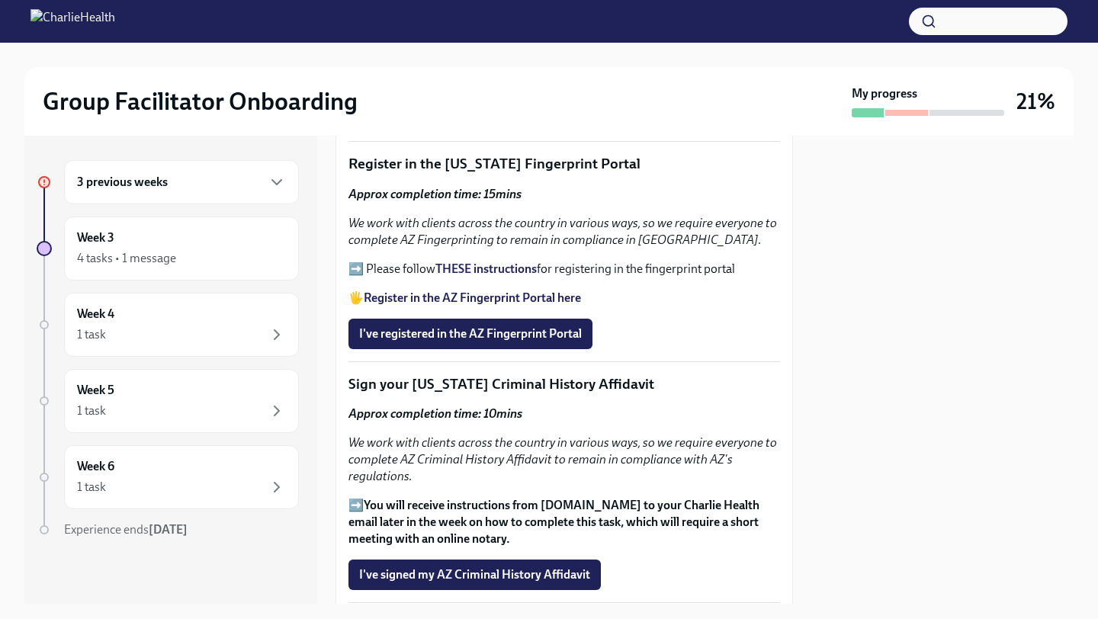
click at [473, 305] on strong "Register in the AZ Fingerprint Portal here" at bounding box center [472, 297] width 217 height 14
click at [485, 276] on strong "THESE instructions" at bounding box center [485, 269] width 101 height 14
click at [512, 276] on strong "THESE instructions" at bounding box center [485, 269] width 101 height 14
click at [480, 342] on span "I've registered in the AZ Fingerprint Portal" at bounding box center [470, 333] width 223 height 15
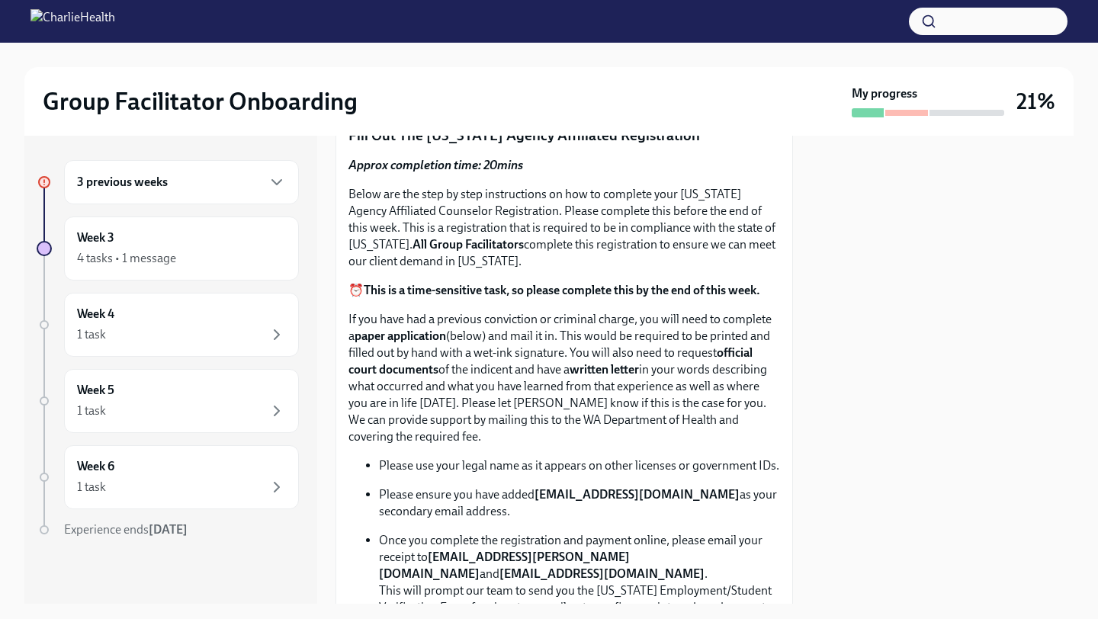
scroll to position [535, 0]
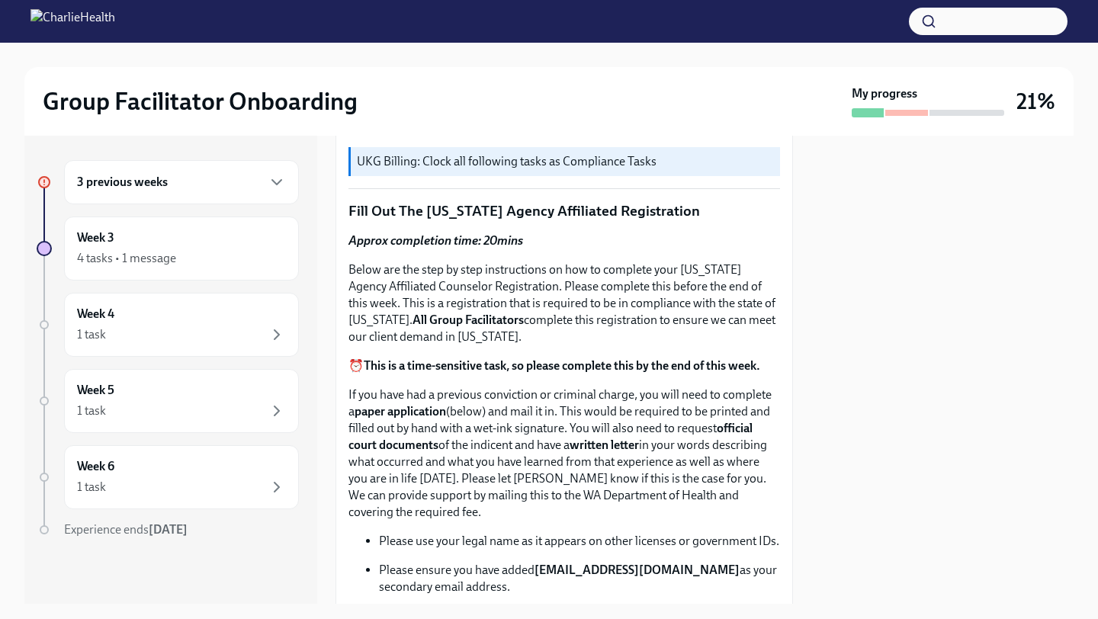
click at [517, 318] on strong "All Group Facilitators" at bounding box center [467, 320] width 111 height 14
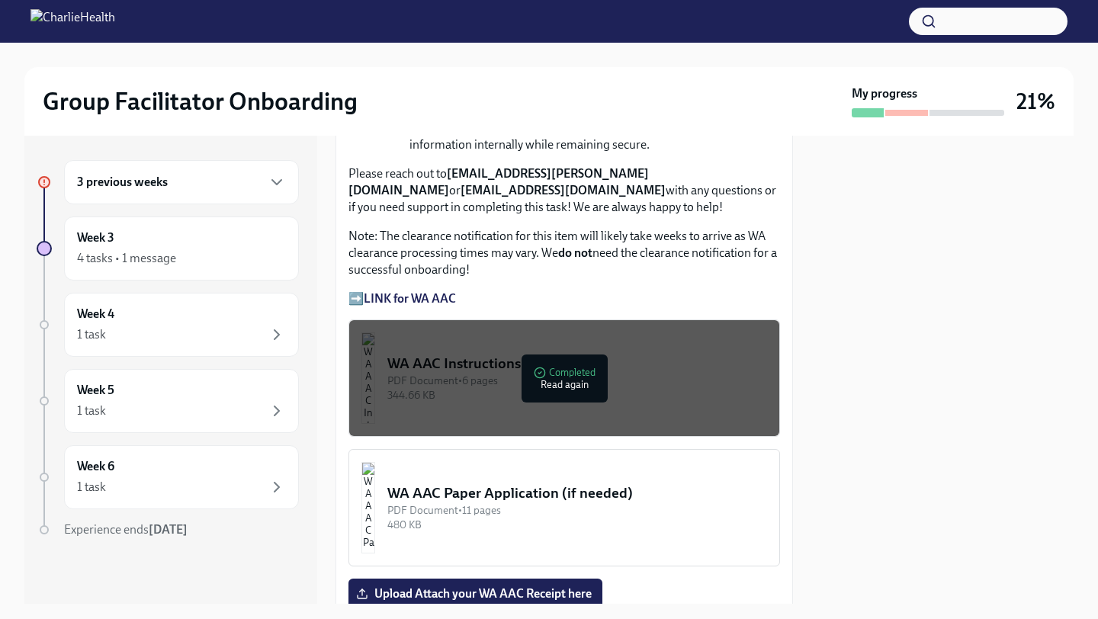
scroll to position [1306, 0]
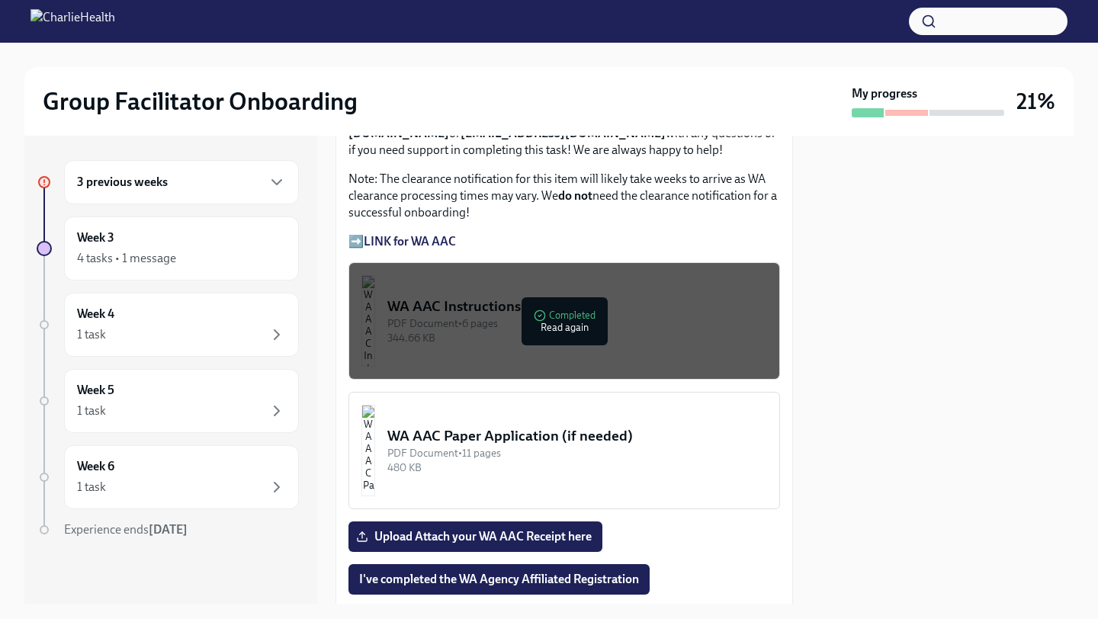
click at [614, 331] on div "PDF Document • 6 pages" at bounding box center [577, 323] width 380 height 14
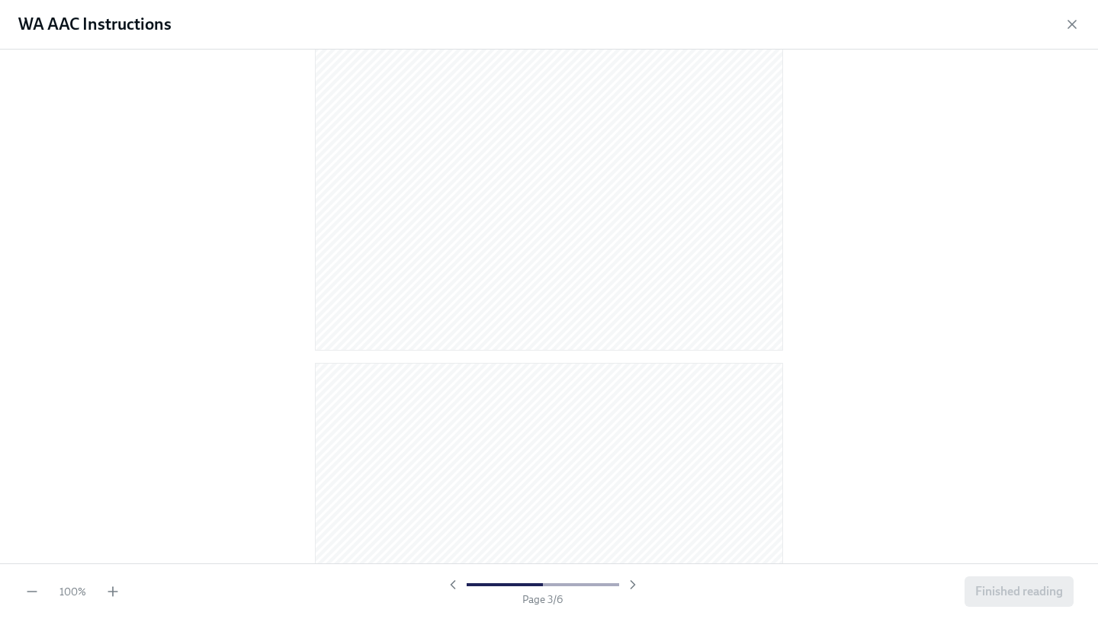
scroll to position [1237, 0]
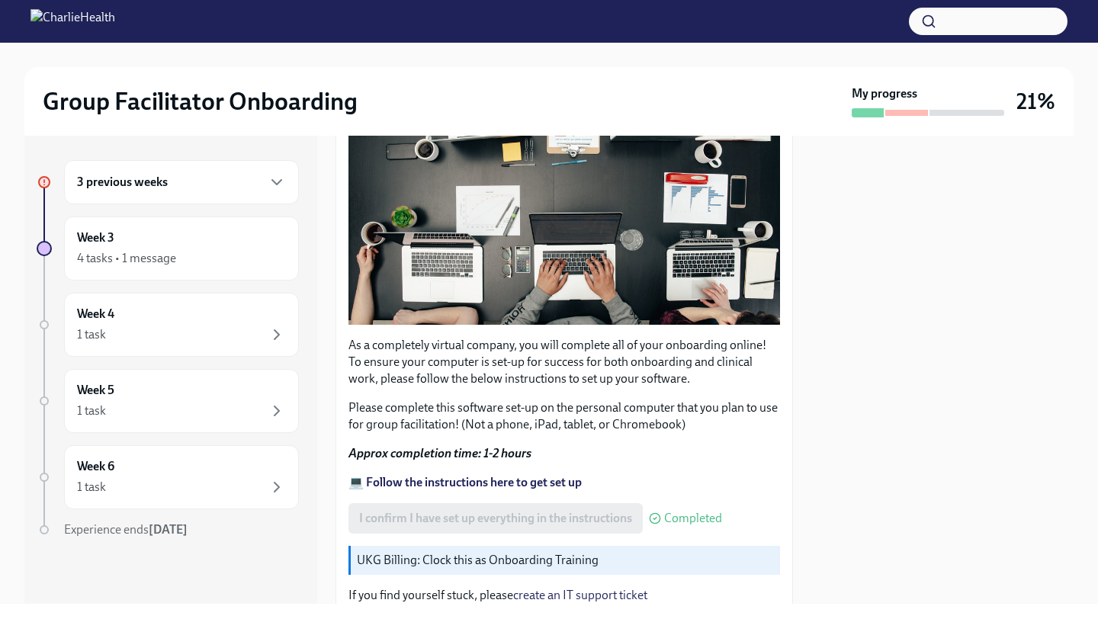
scroll to position [293, 0]
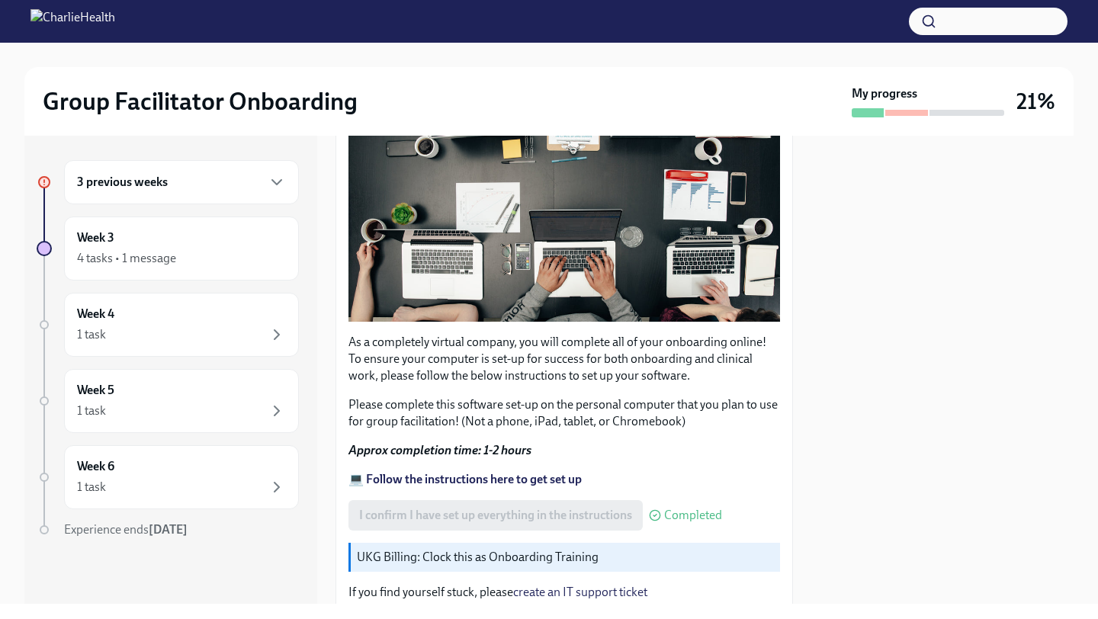
click at [181, 189] on div "3 previous weeks" at bounding box center [181, 182] width 209 height 18
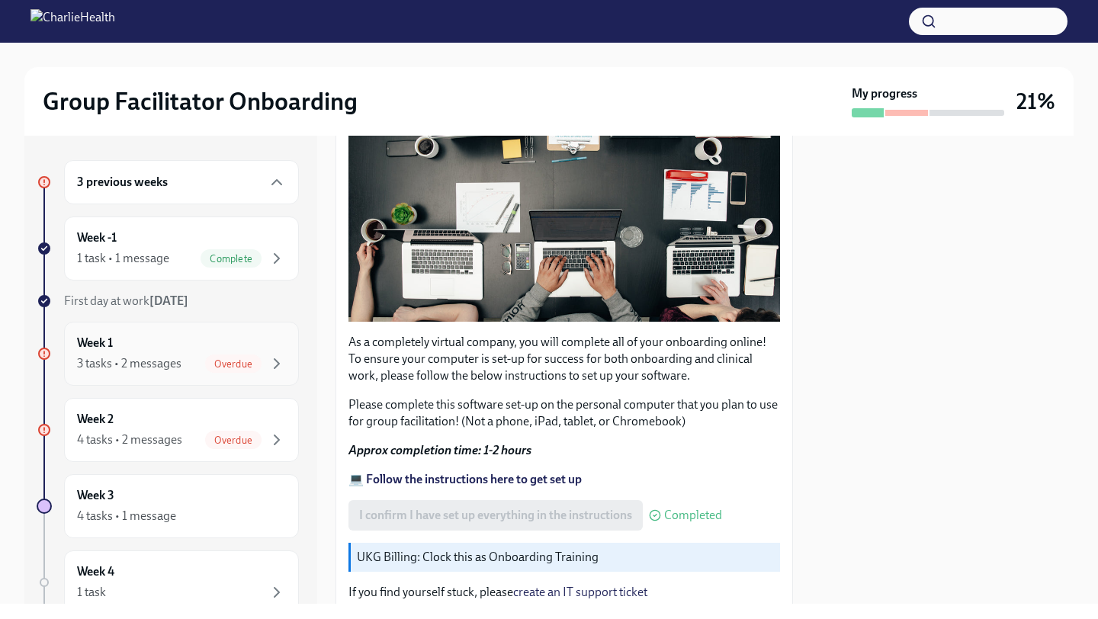
click at [208, 351] on div "Week 1 3 tasks • 2 messages Overdue" at bounding box center [181, 354] width 209 height 38
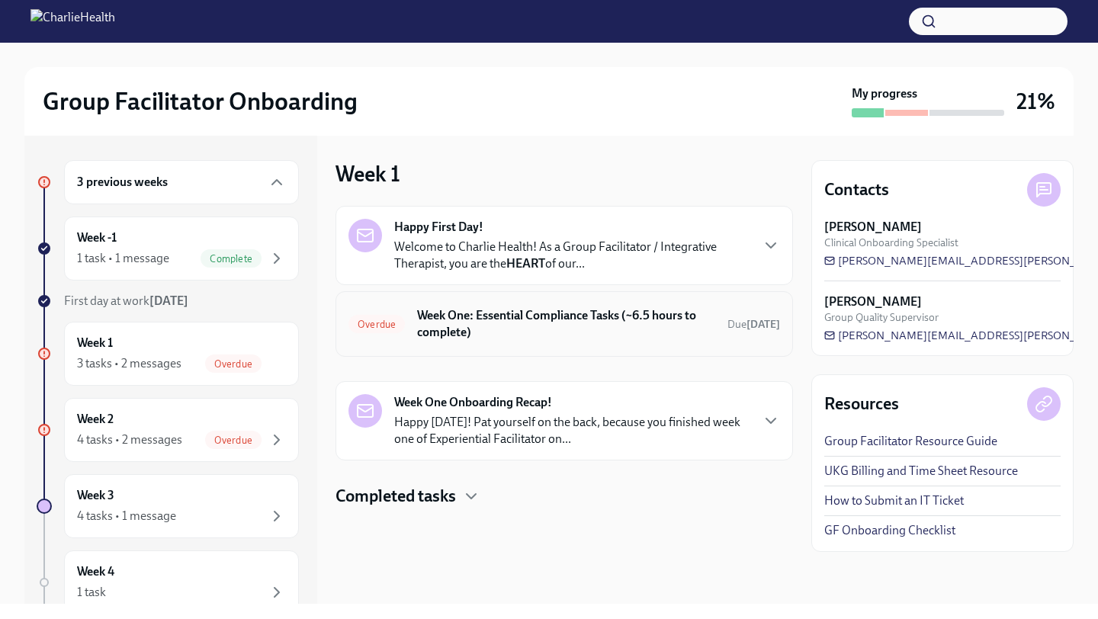
click at [552, 333] on h6 "Week One: Essential Compliance Tasks (~6.5 hours to complete)" at bounding box center [566, 324] width 298 height 34
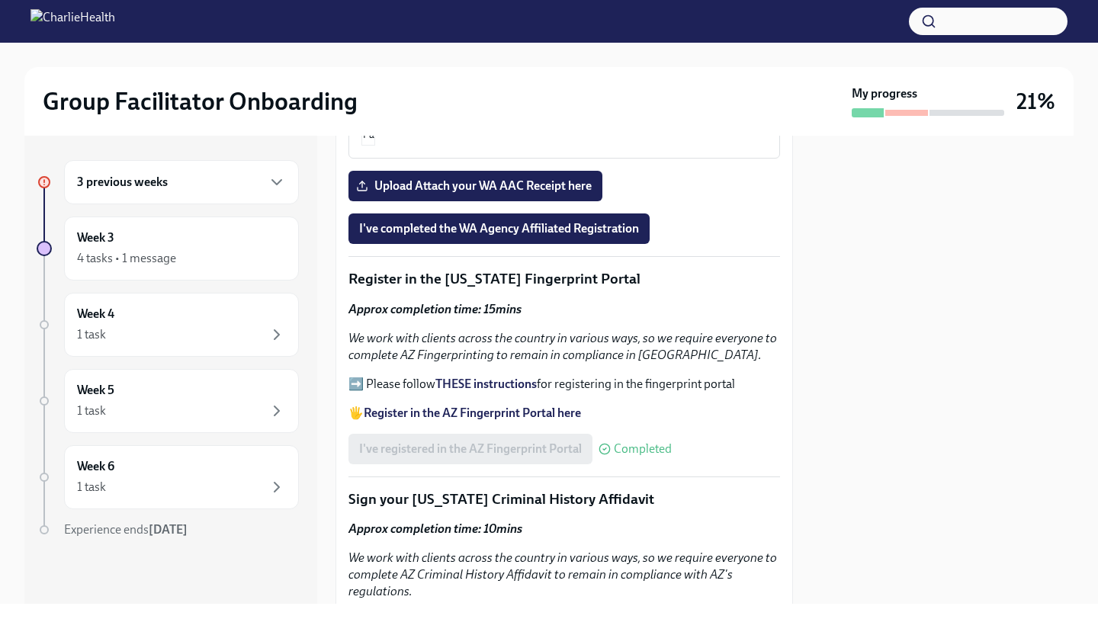
scroll to position [1658, 0]
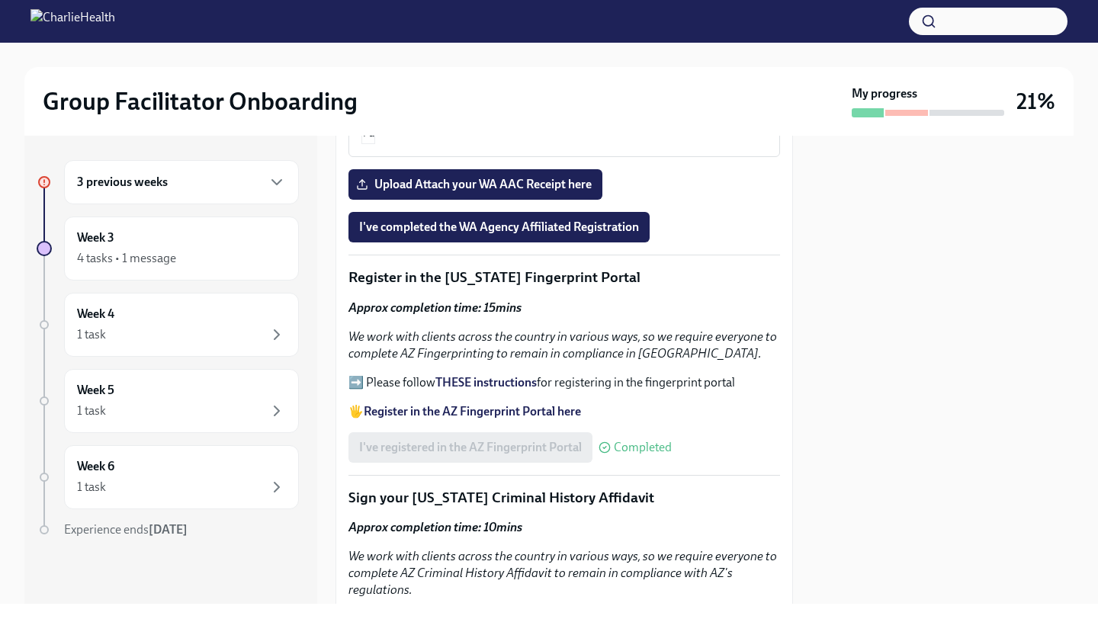
click at [472, 390] on strong "THESE instructions" at bounding box center [485, 382] width 101 height 14
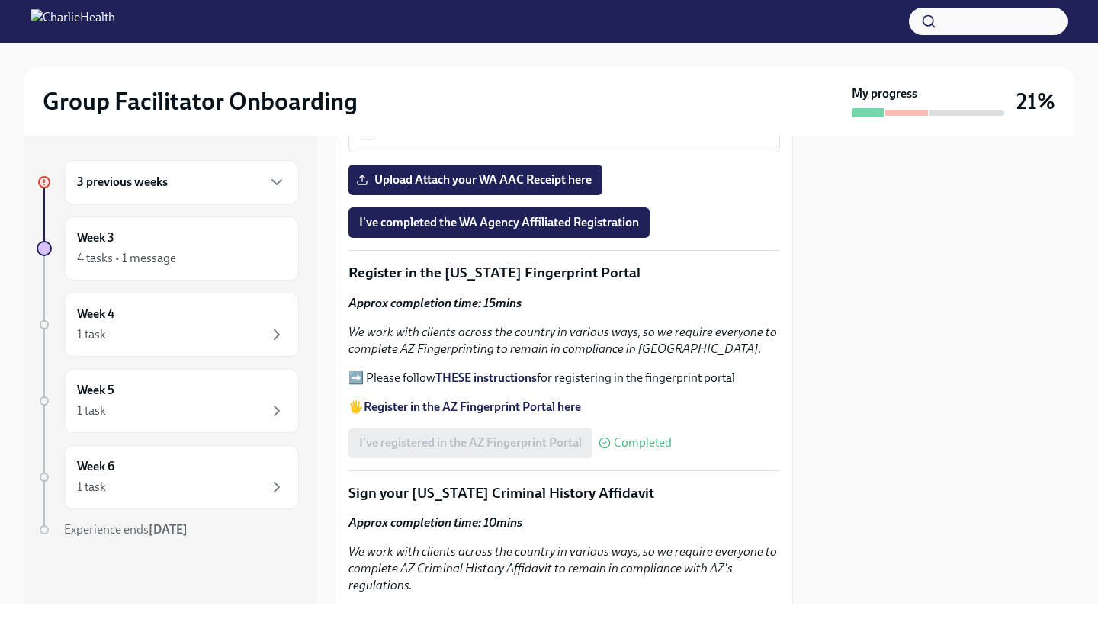
scroll to position [1486, 0]
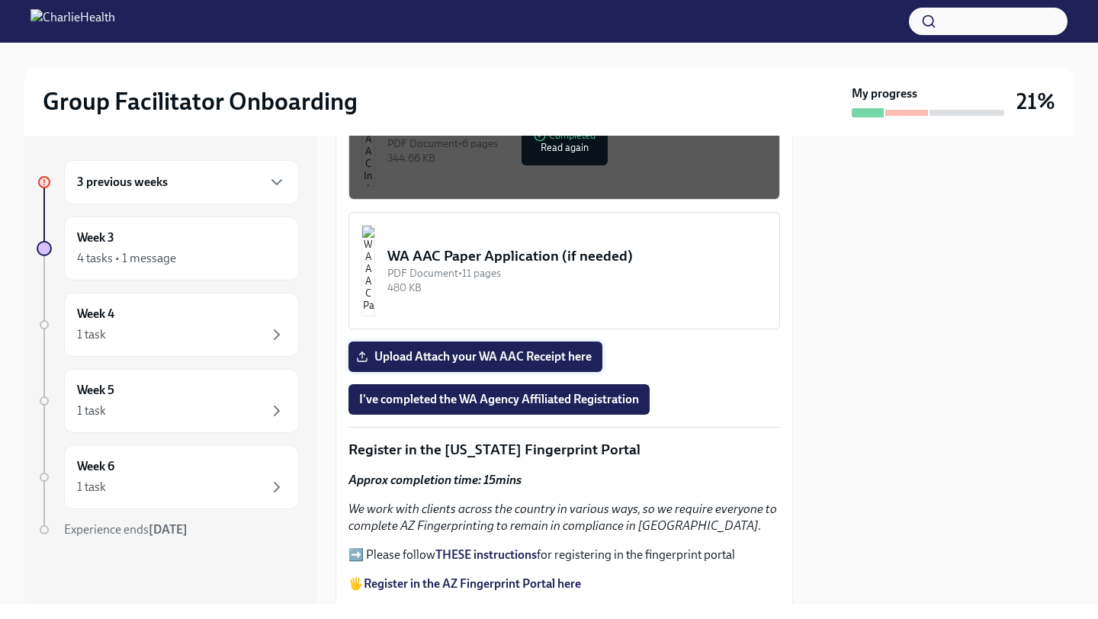
click at [458, 364] on span "Upload Attach your WA AAC Receipt here" at bounding box center [475, 356] width 233 height 15
click at [0, 0] on input "Upload Attach your WA AAC Receipt here" at bounding box center [0, 0] width 0 height 0
click at [579, 407] on span "I've completed the WA Agency Affiliated Registration" at bounding box center [499, 399] width 280 height 15
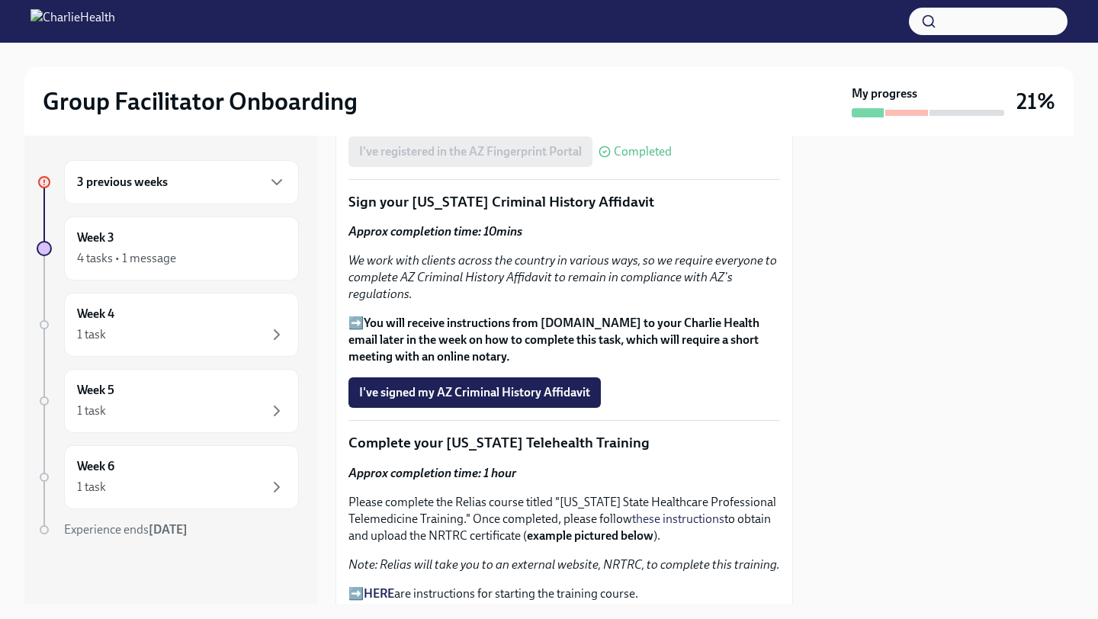
scroll to position [1960, 0]
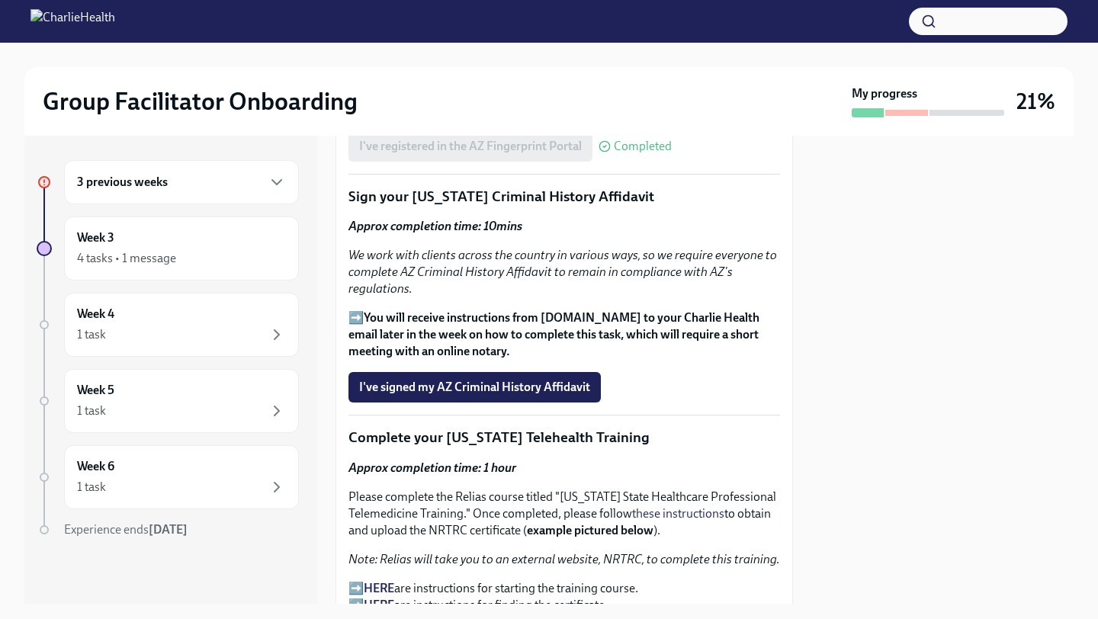
click at [551, 332] on strong "You will receive instructions from [DOMAIN_NAME] to your Charlie Health email l…" at bounding box center [553, 334] width 411 height 48
click at [540, 395] on span "I've signed my AZ Criminal History Affidavit" at bounding box center [474, 387] width 231 height 15
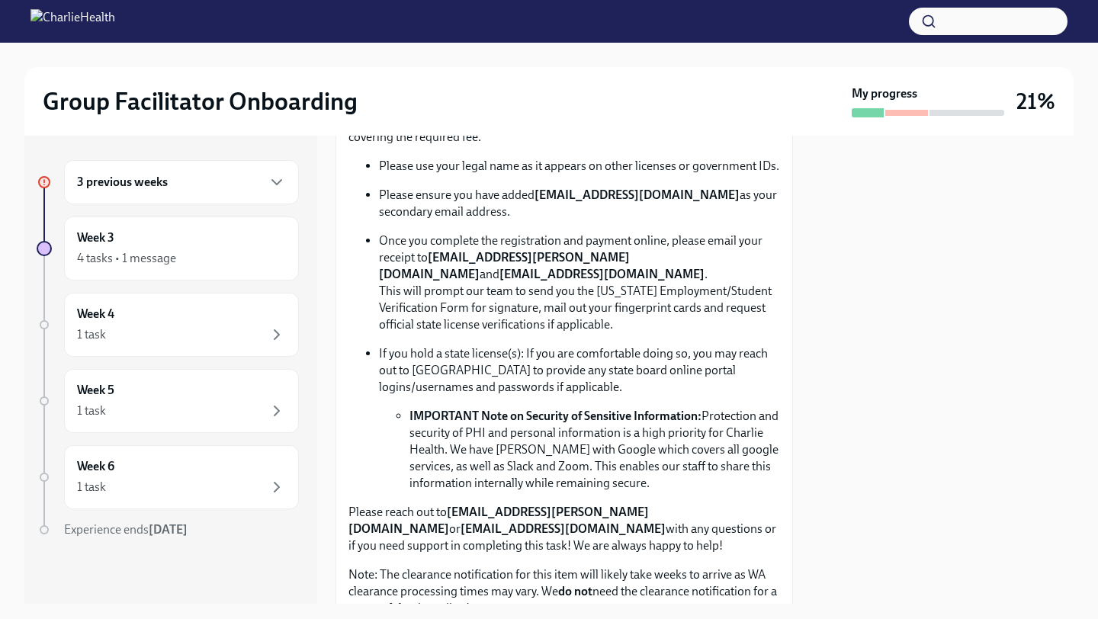
scroll to position [0, 0]
